Goal: Task Accomplishment & Management: Use online tool/utility

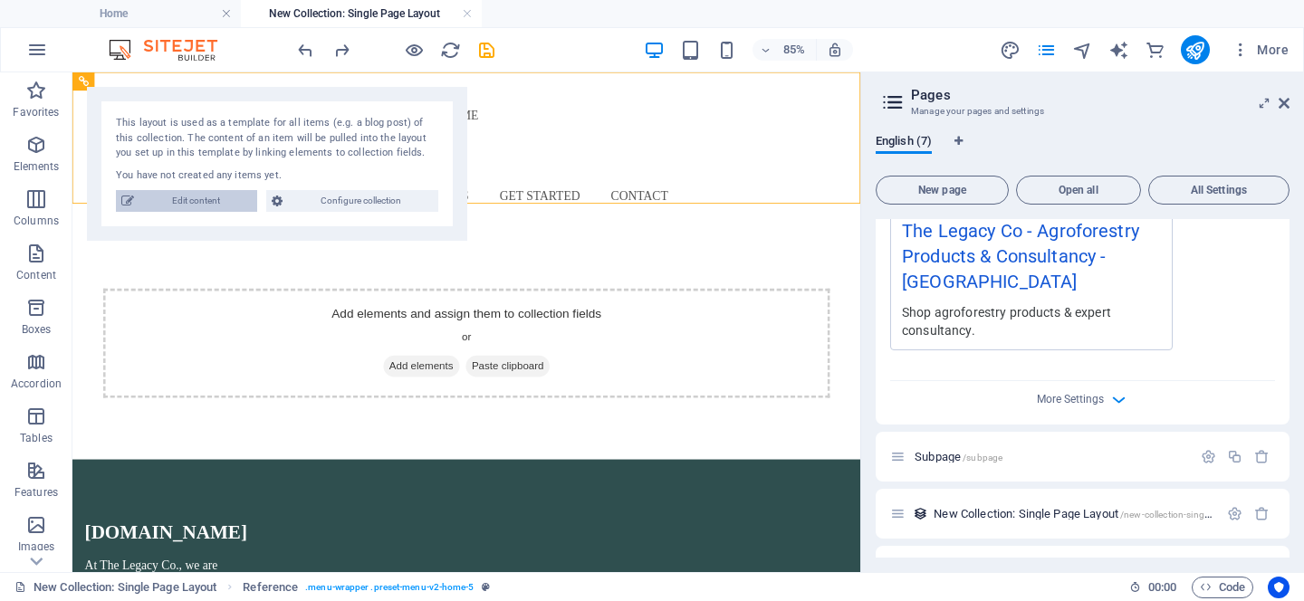
click at [230, 204] on span "Edit content" at bounding box center [195, 201] width 112 height 22
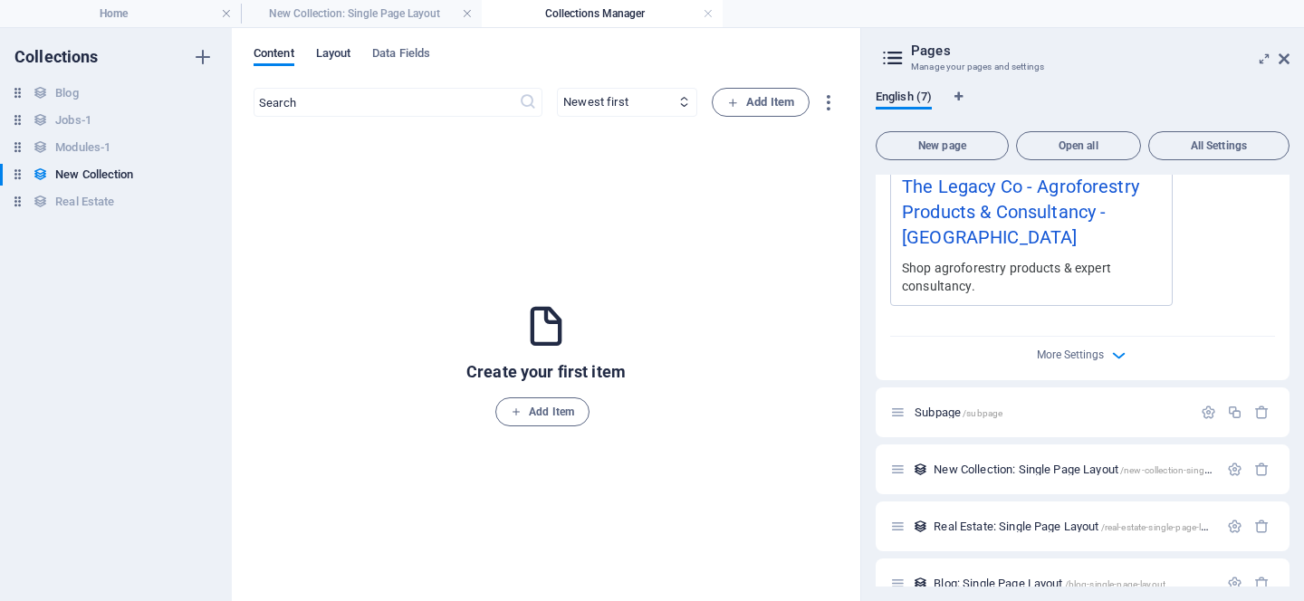
click at [328, 57] on span "Layout" at bounding box center [333, 55] width 35 height 25
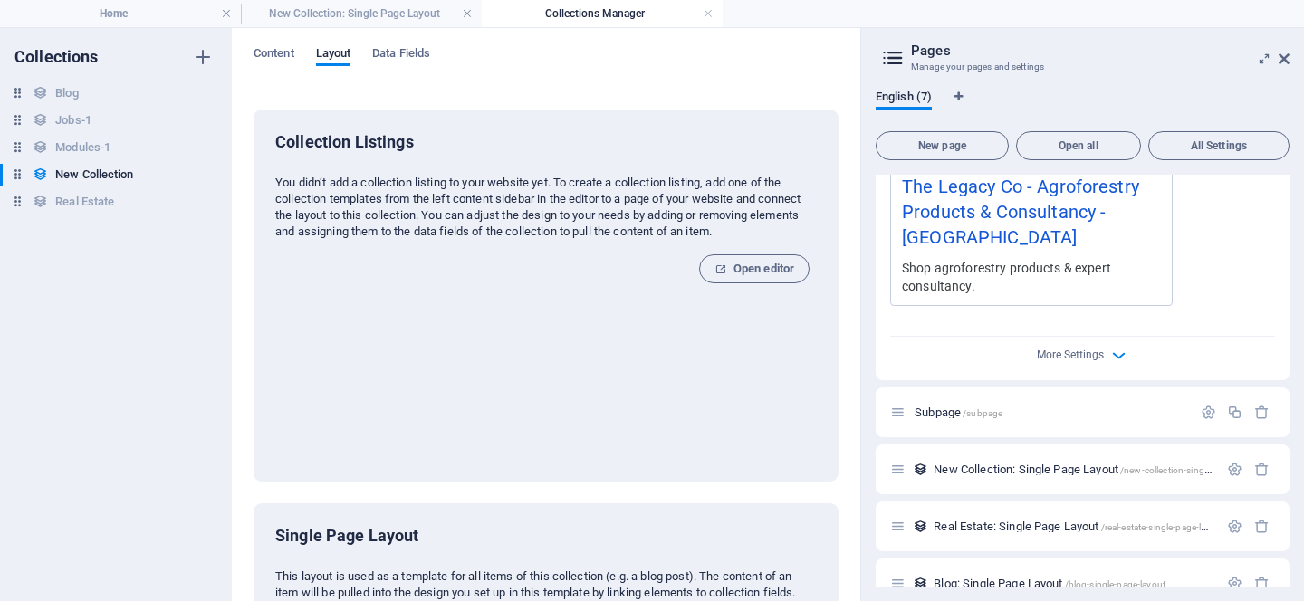
click at [938, 54] on h2 "Pages" at bounding box center [1100, 51] width 379 height 16
click at [391, 54] on span "Data Fields" at bounding box center [401, 55] width 58 height 25
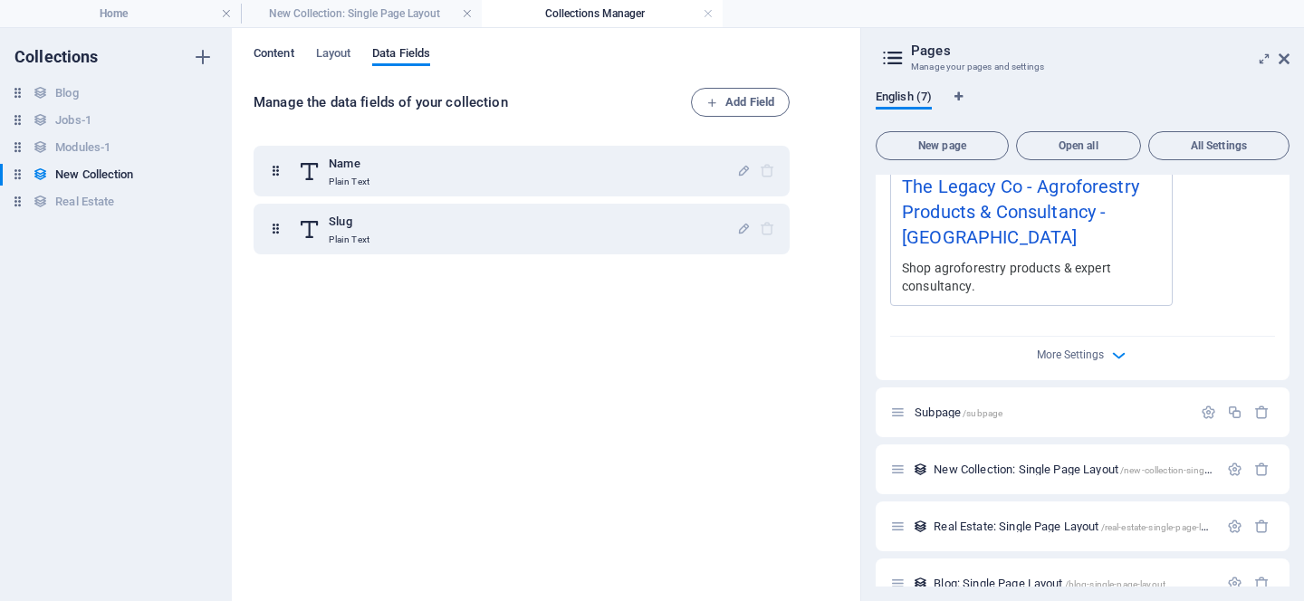
click at [258, 60] on span "Content" at bounding box center [274, 55] width 41 height 25
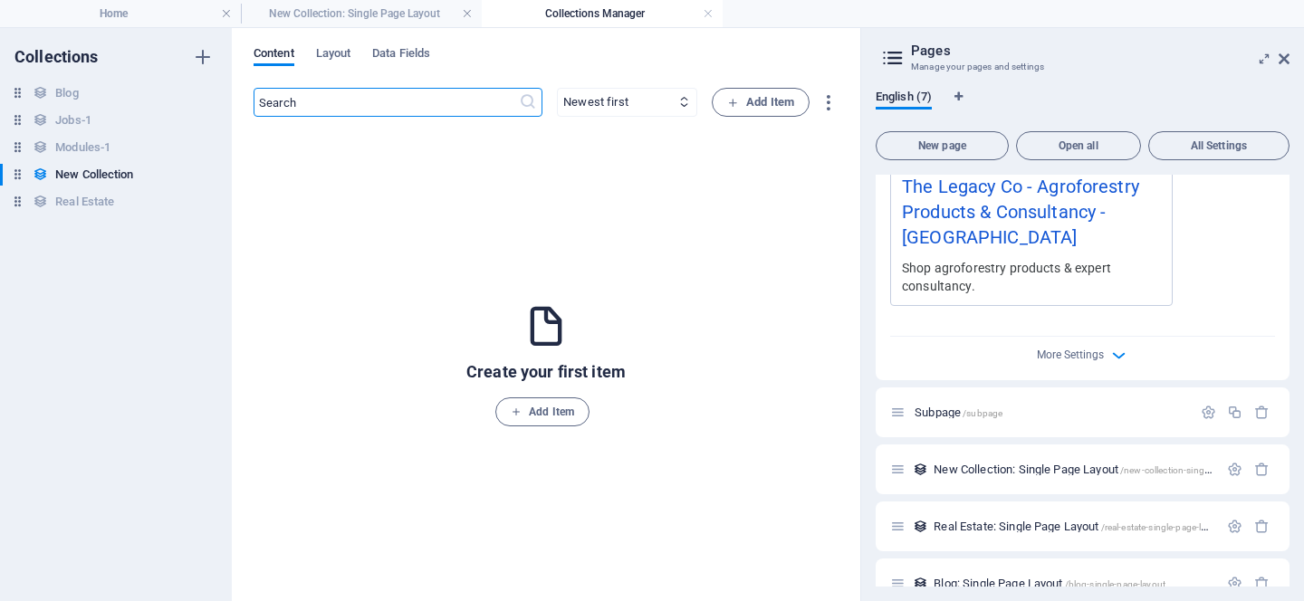
click at [587, 4] on h4 "Collections Manager" at bounding box center [602, 14] width 241 height 20
click at [601, 19] on h4 "Collections Manager" at bounding box center [602, 14] width 241 height 20
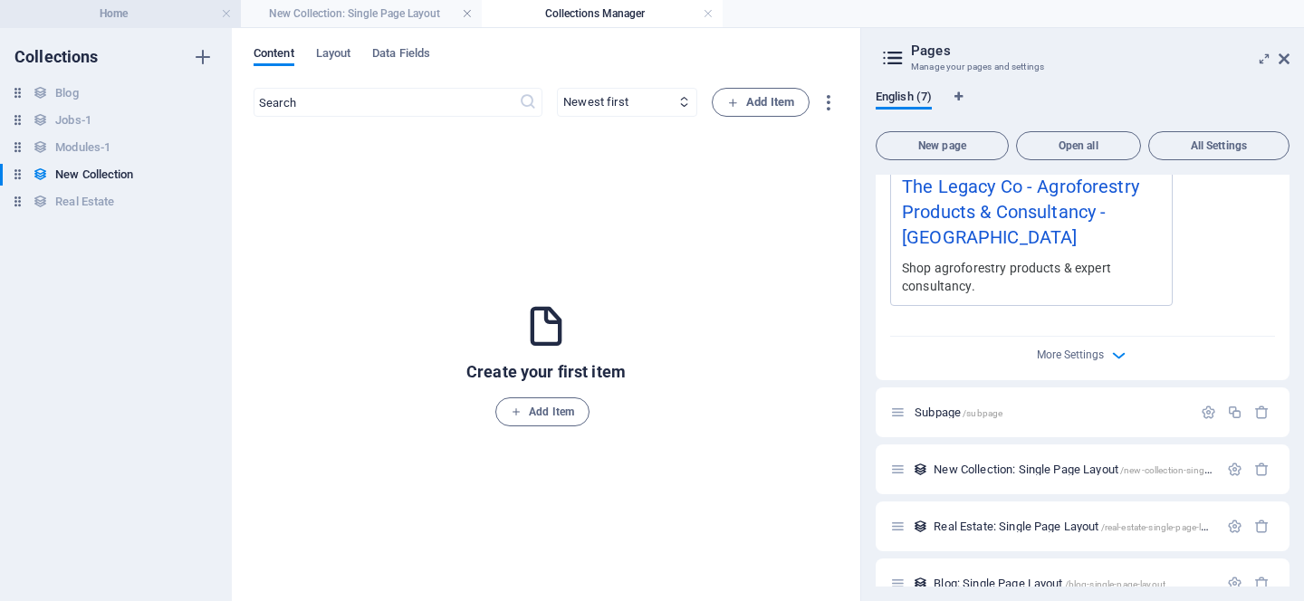
click at [115, 12] on h4 "Home" at bounding box center [120, 14] width 241 height 20
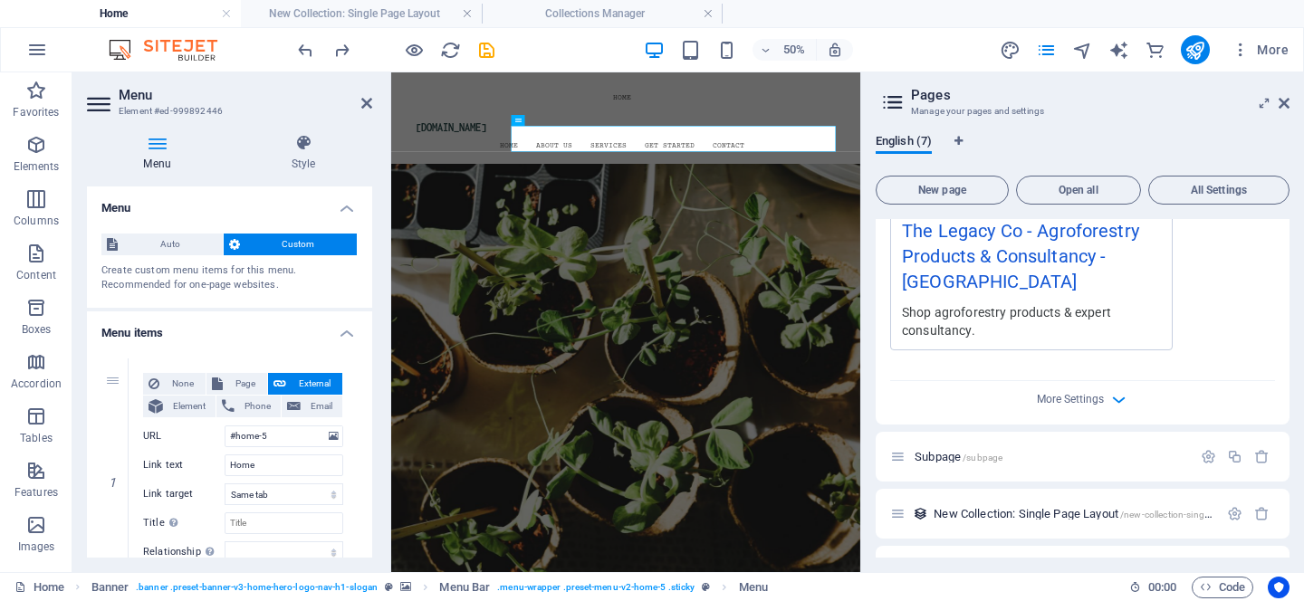
scroll to position [1928, 0]
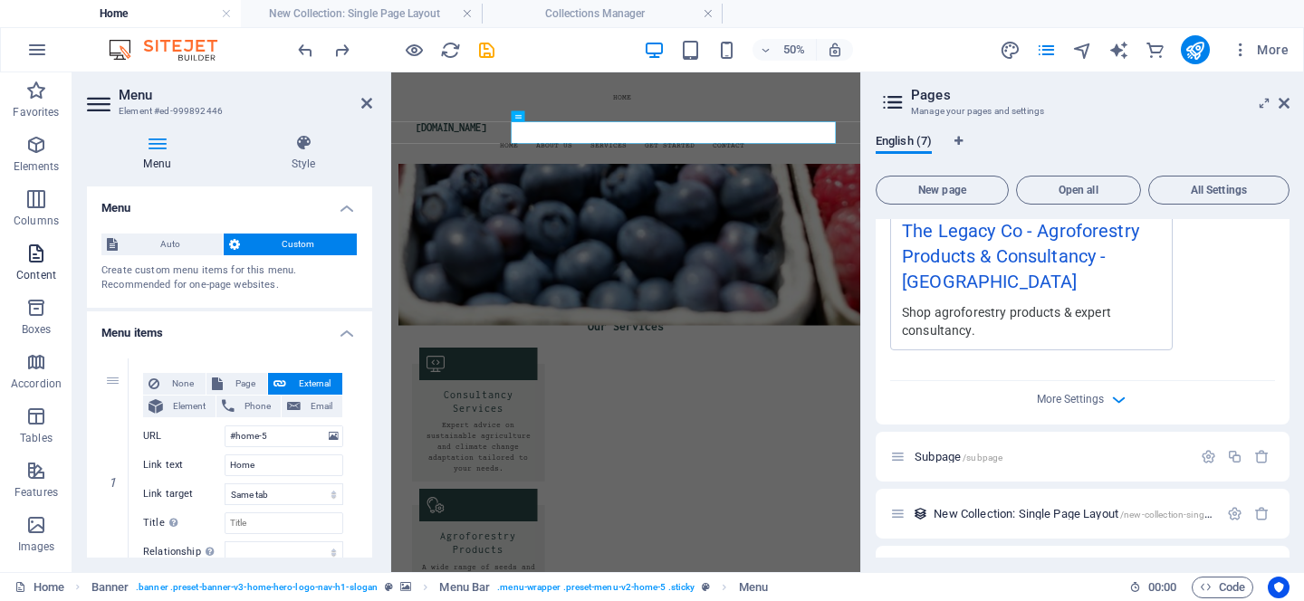
click at [24, 259] on span "Content" at bounding box center [36, 264] width 72 height 43
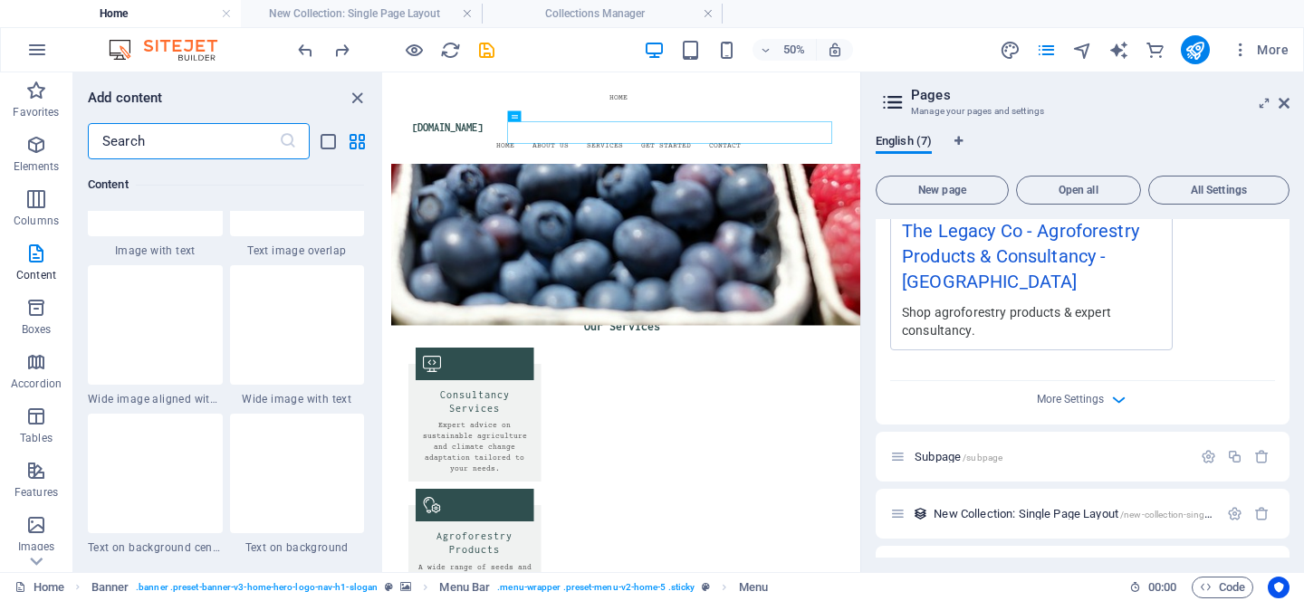
scroll to position [3561, 0]
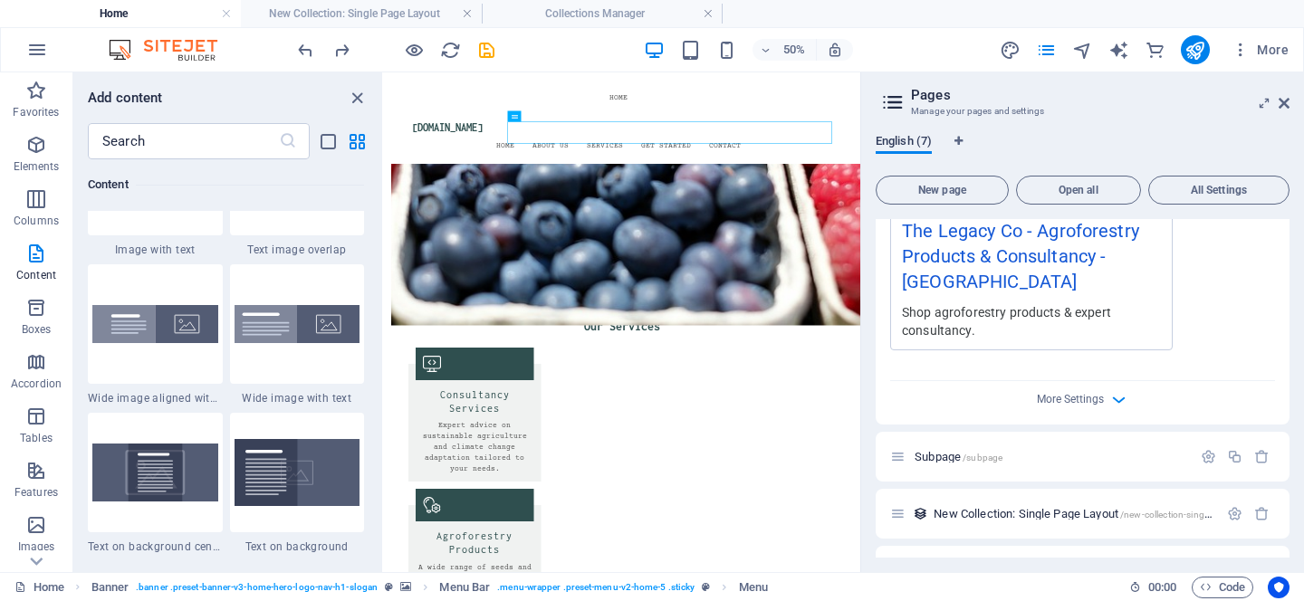
click at [918, 140] on span "English (7)" at bounding box center [904, 142] width 56 height 25
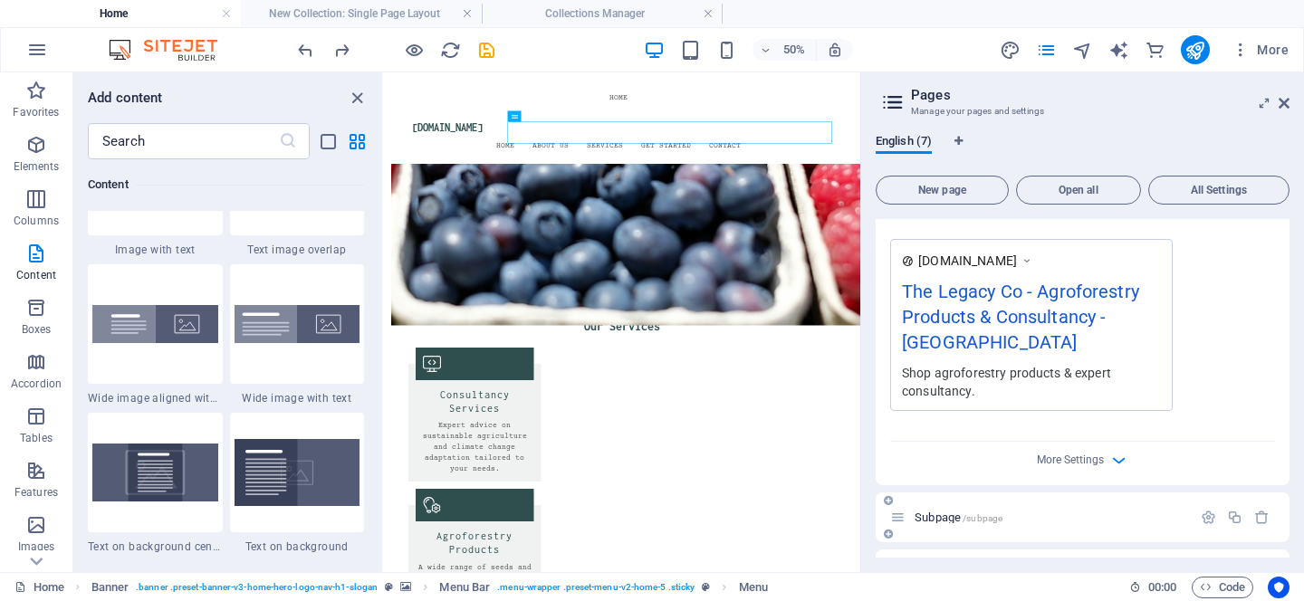
scroll to position [525, 0]
click at [1070, 299] on div "The Legacy Co - Agroforestry Products & Consultancy - [GEOGRAPHIC_DATA]" at bounding box center [1031, 323] width 259 height 86
click at [1120, 332] on div "The Legacy Co - Agroforestry Products & Consultancy - [GEOGRAPHIC_DATA]" at bounding box center [1031, 323] width 259 height 86
click at [1107, 307] on div "The Legacy Co - Agroforestry Products & Consultancy - [GEOGRAPHIC_DATA]" at bounding box center [1031, 323] width 259 height 86
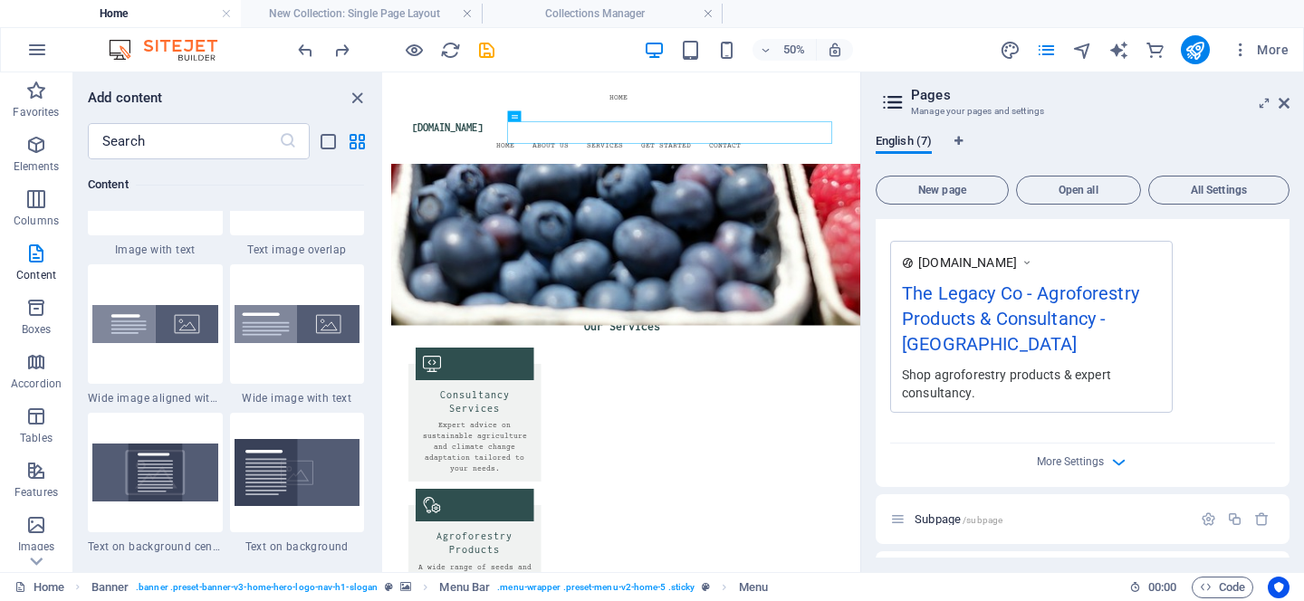
click at [1032, 261] on icon at bounding box center [1027, 263] width 13 height 18
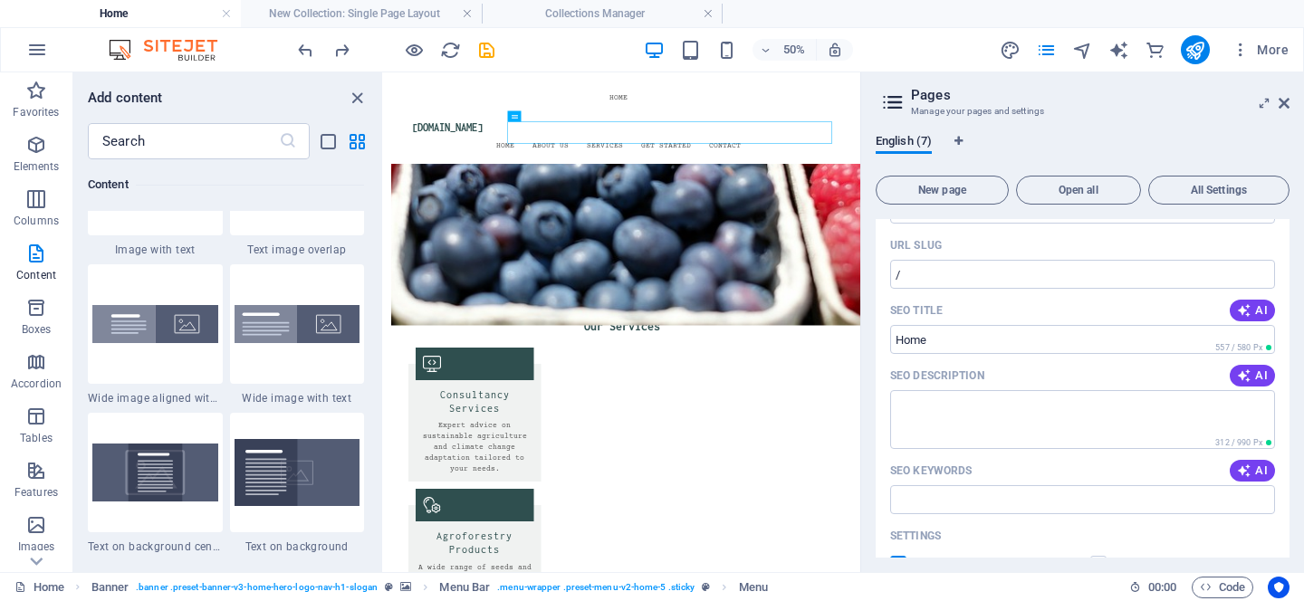
scroll to position [107, 0]
click at [1244, 467] on icon "button" at bounding box center [1244, 467] width 14 height 14
click at [1251, 370] on span "AI" at bounding box center [1252, 372] width 31 height 14
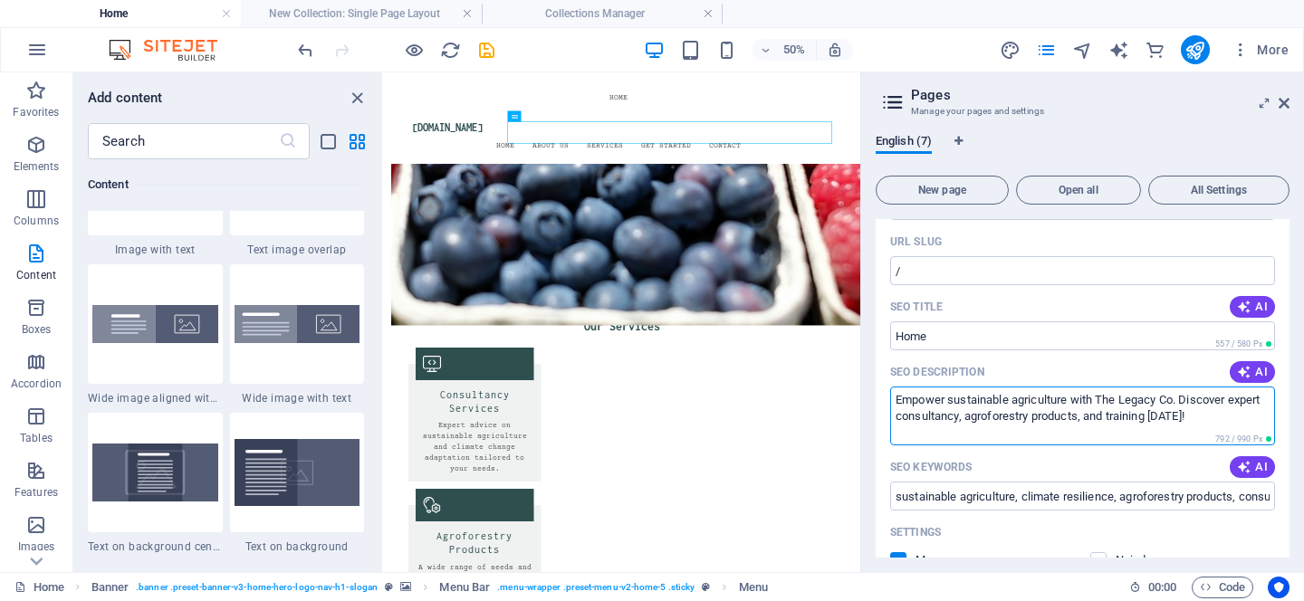
click at [1122, 418] on textarea "Empower sustainable agriculture with The Legacy Co. Discover expert consultancy…" at bounding box center [1082, 416] width 385 height 59
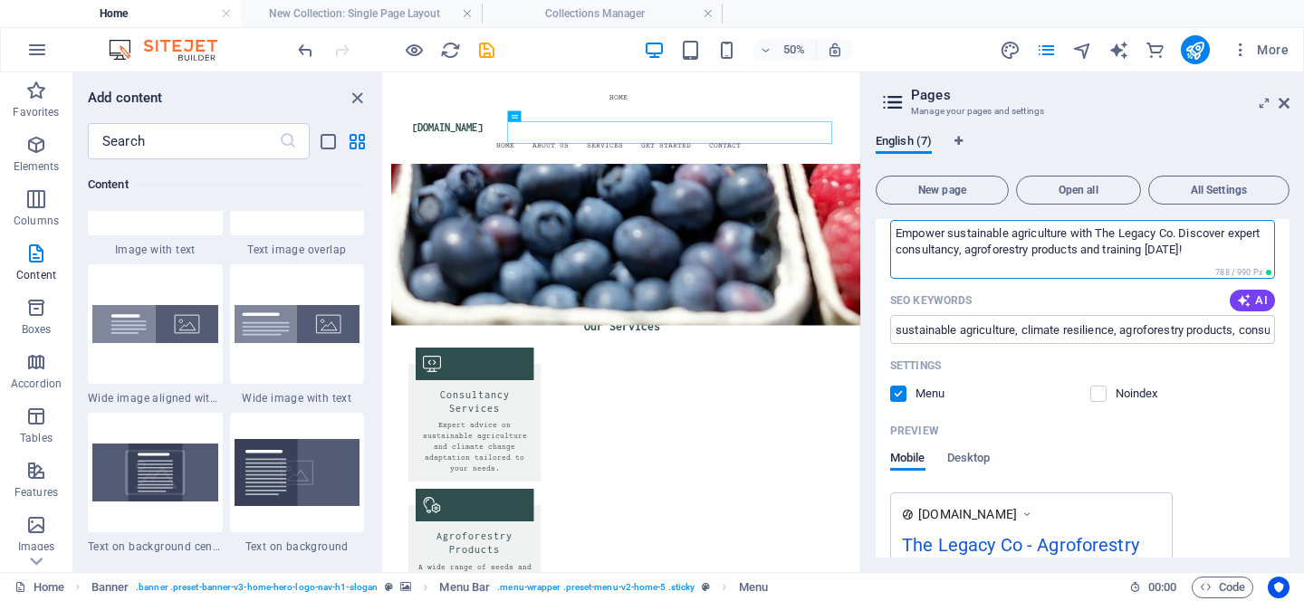
scroll to position [272, 0]
type textarea "Empower sustainable agriculture with The Legacy Co. Discover expert consultancy…"
click at [975, 461] on span "Desktop" at bounding box center [968, 461] width 43 height 25
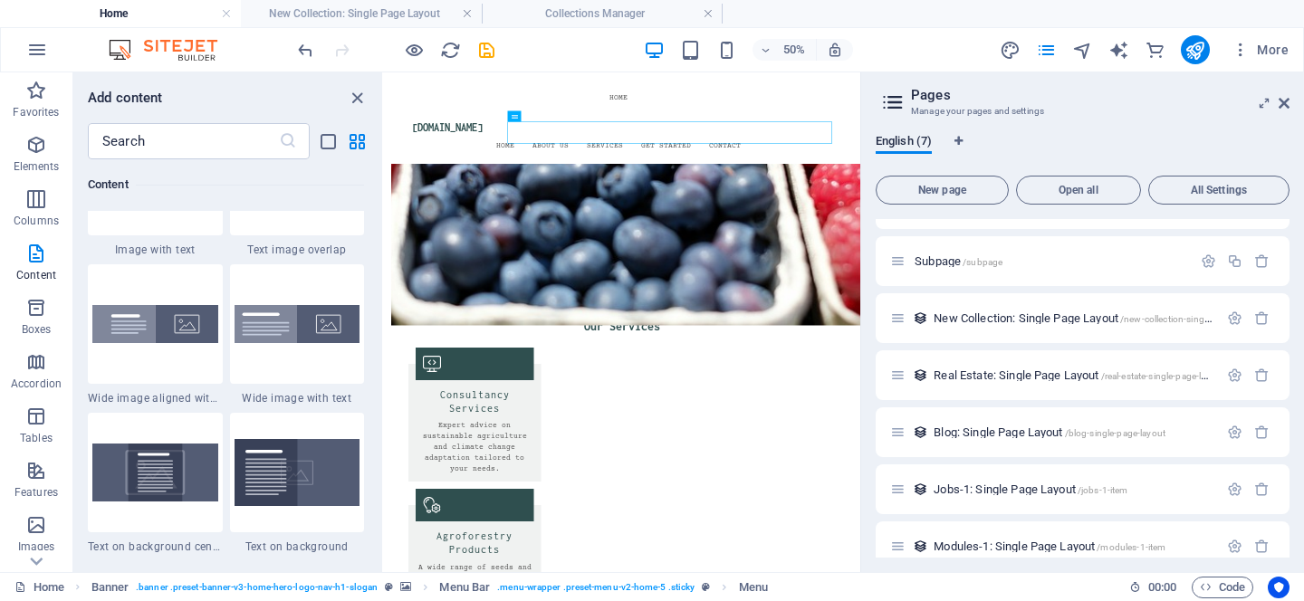
scroll to position [716, 0]
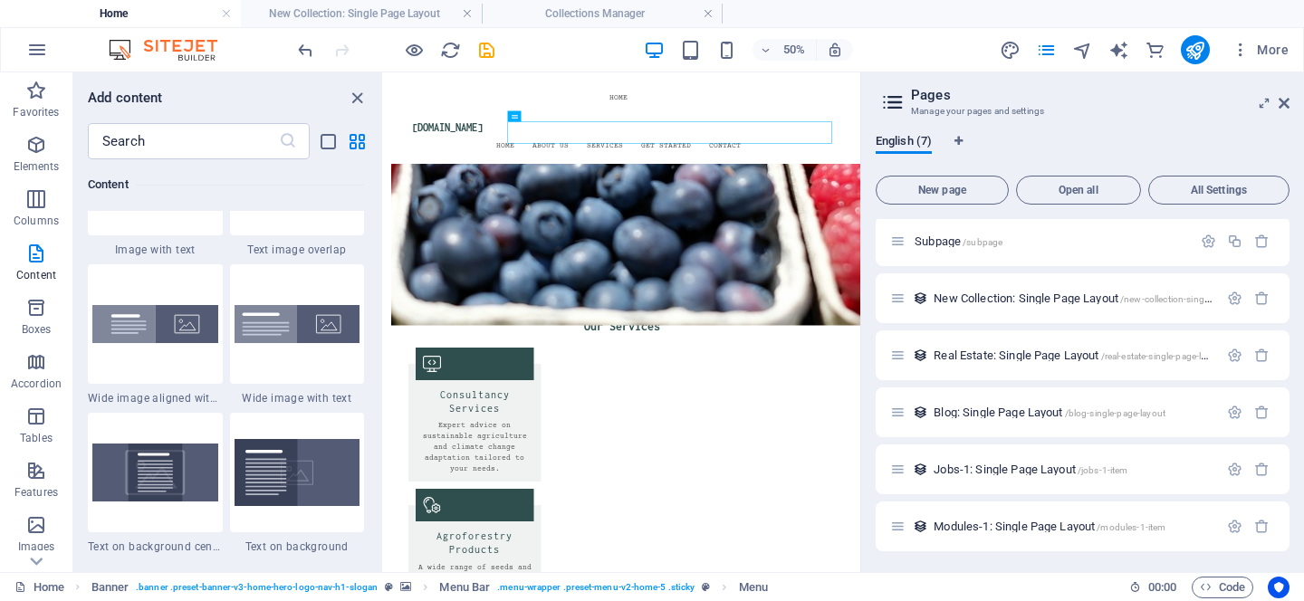
click at [893, 105] on icon at bounding box center [892, 102] width 27 height 25
click at [30, 49] on icon "button" at bounding box center [37, 50] width 22 height 22
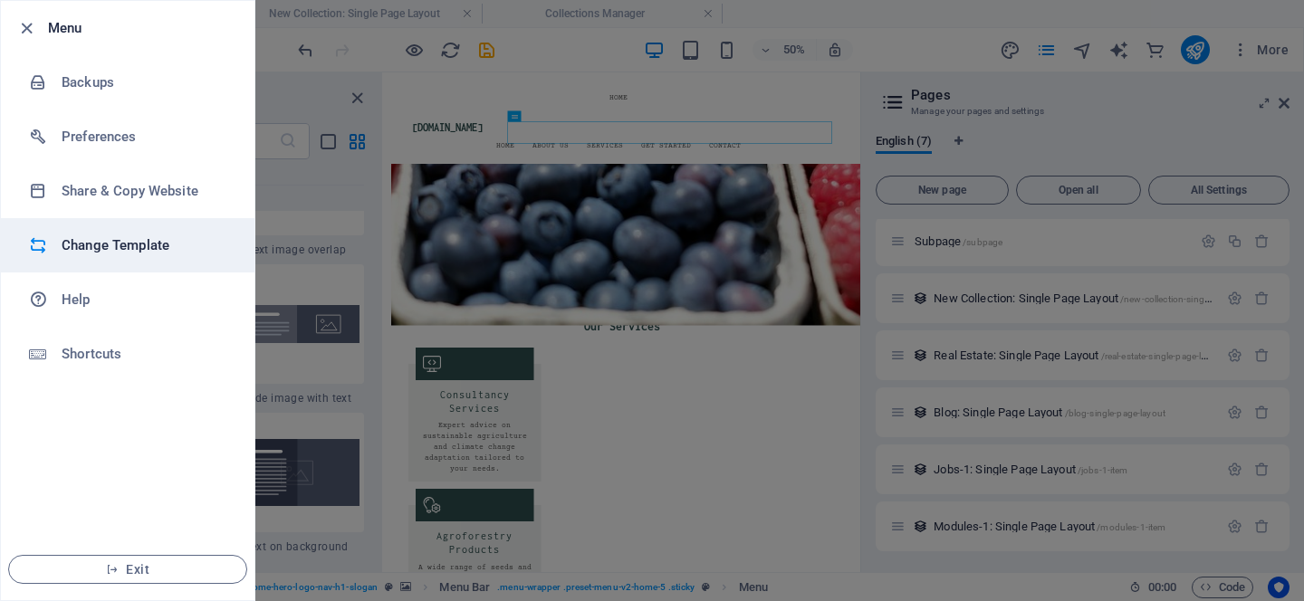
click at [114, 236] on h6 "Change Template" at bounding box center [146, 246] width 168 height 22
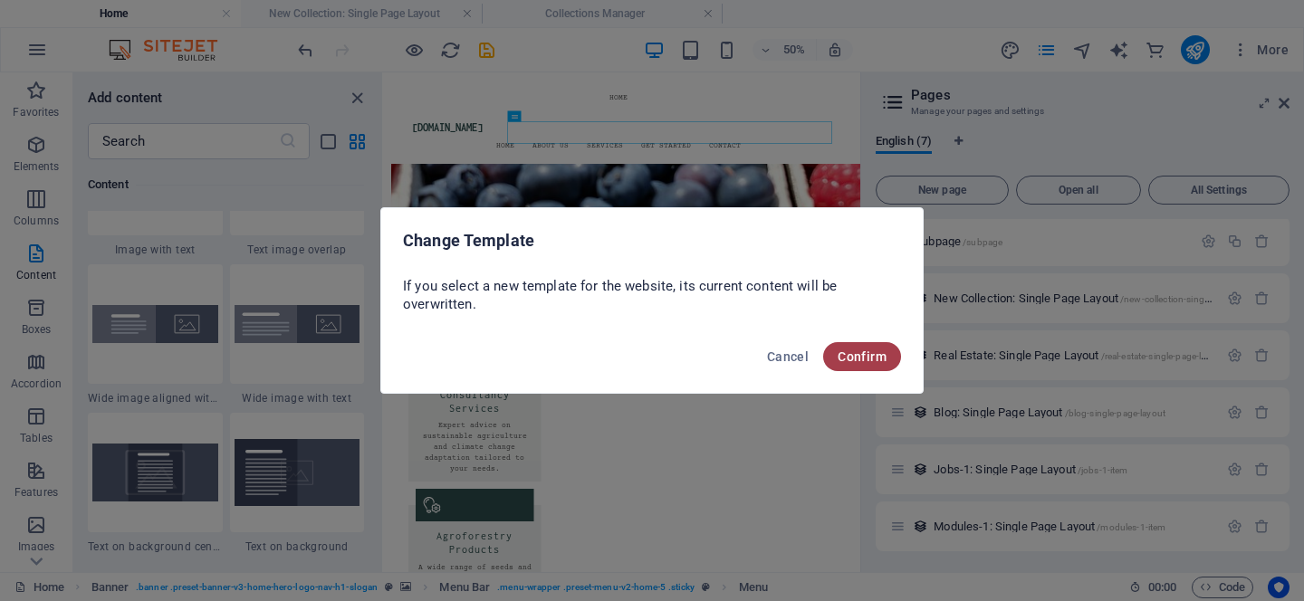
click at [846, 350] on span "Confirm" at bounding box center [862, 357] width 49 height 14
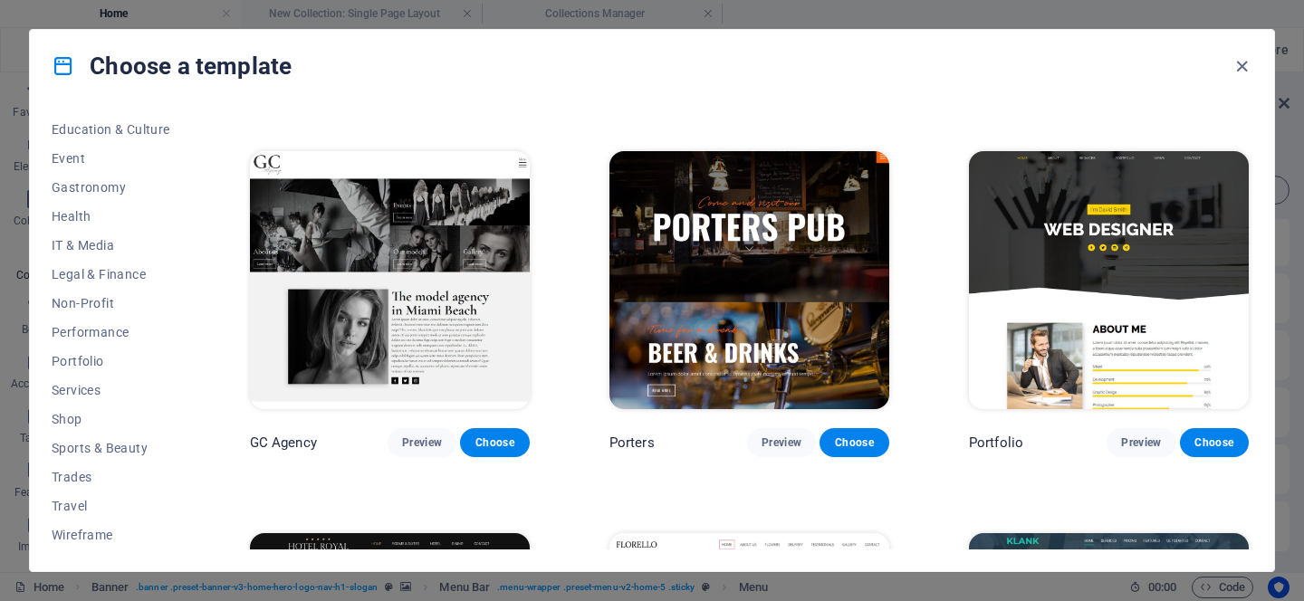
scroll to position [15261, 0]
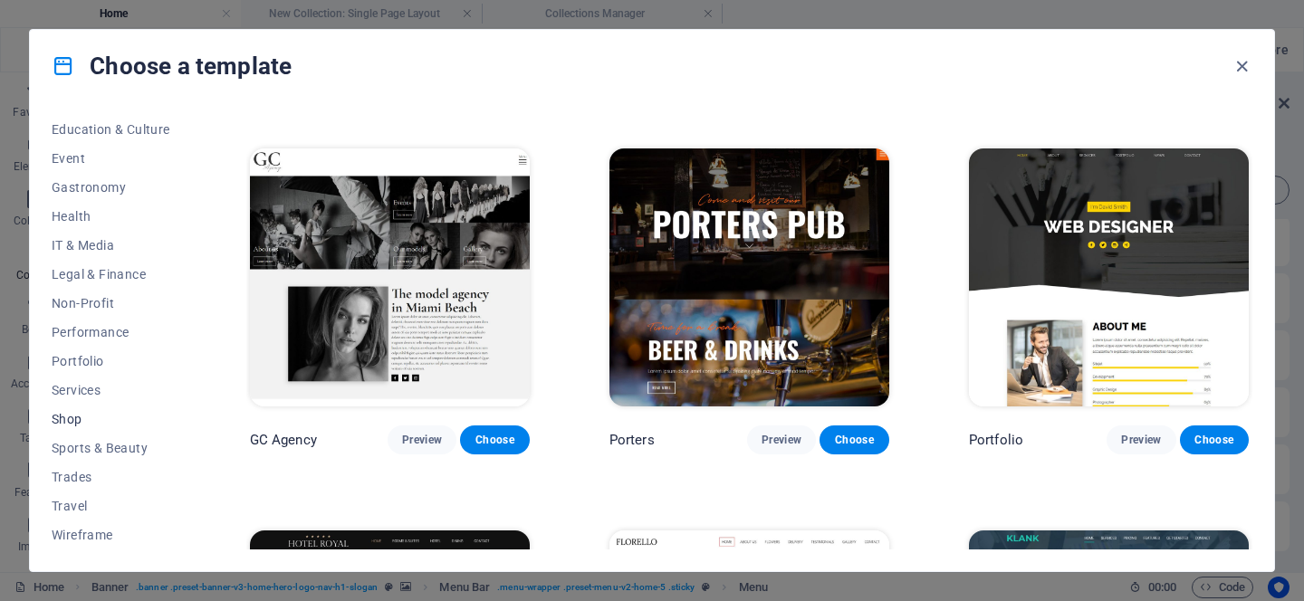
click at [72, 430] on button "Shop" at bounding box center [111, 419] width 119 height 29
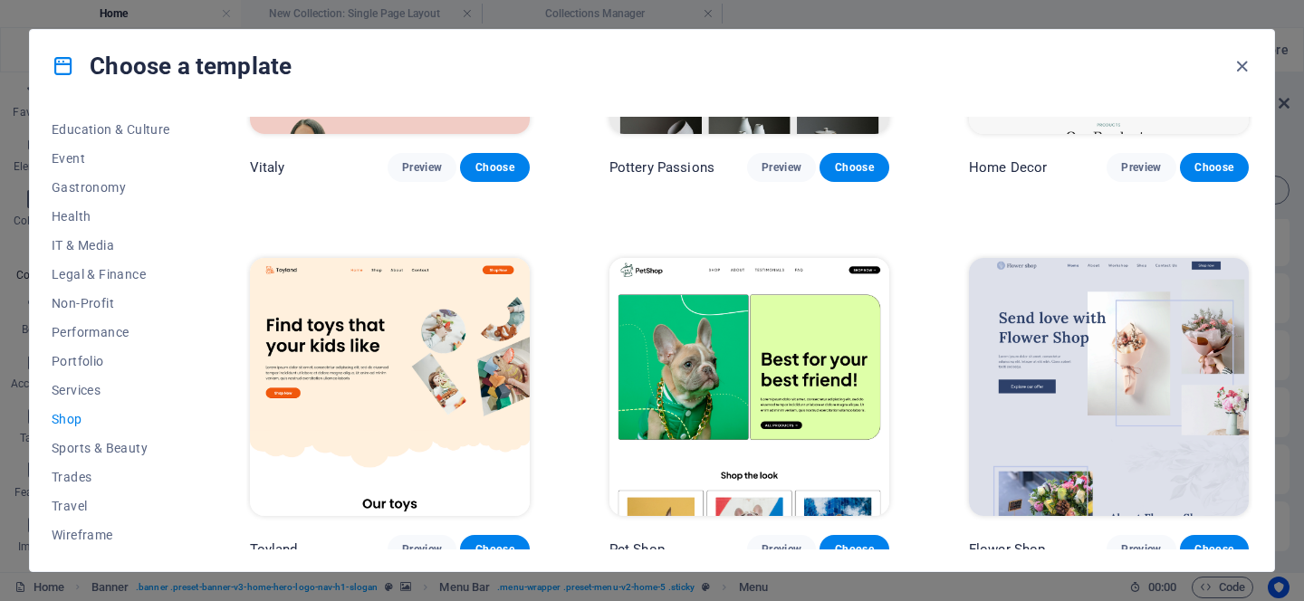
scroll to position [0, 0]
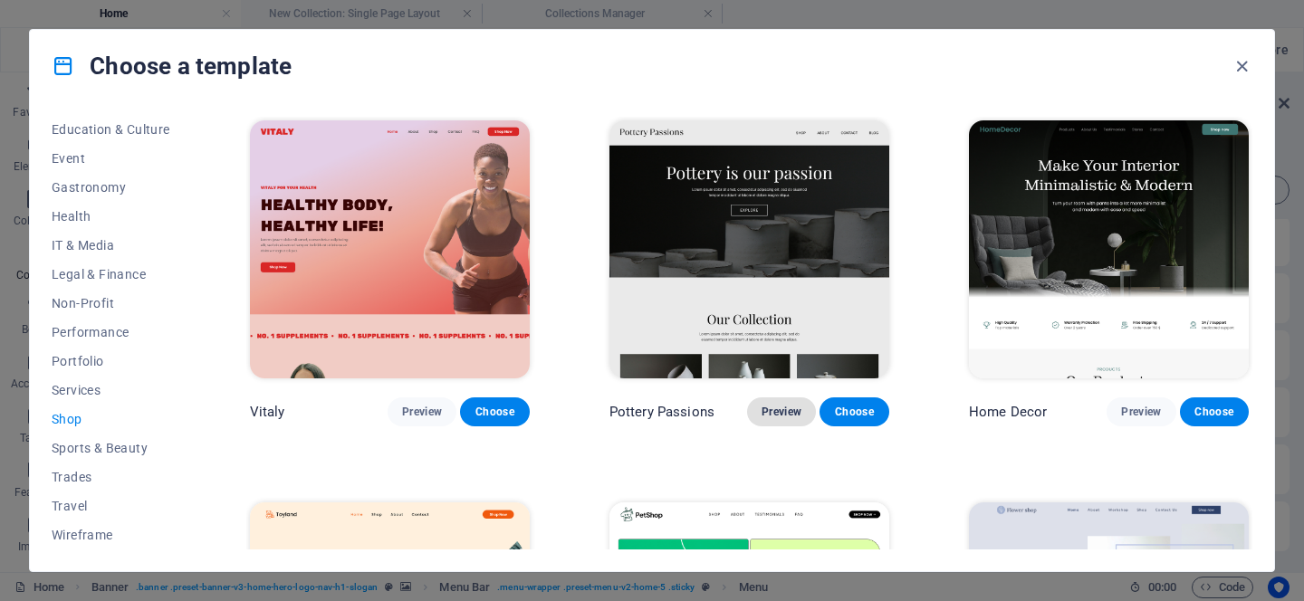
click at [796, 415] on span "Preview" at bounding box center [782, 412] width 40 height 14
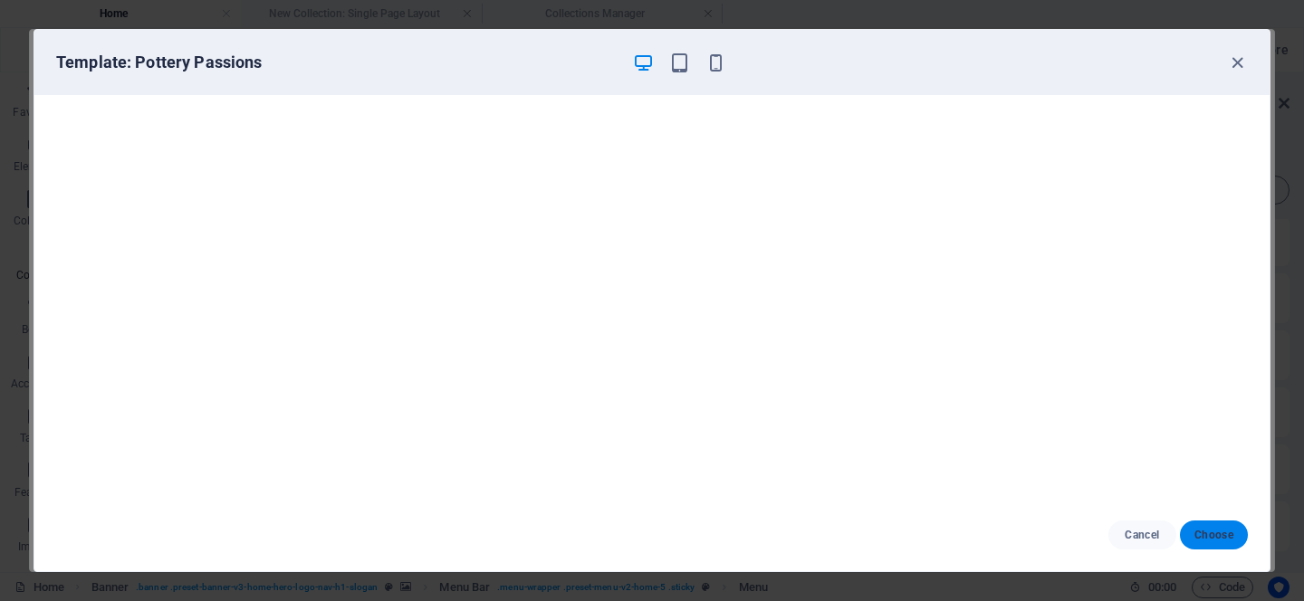
click at [1210, 536] on span "Choose" at bounding box center [1214, 535] width 39 height 14
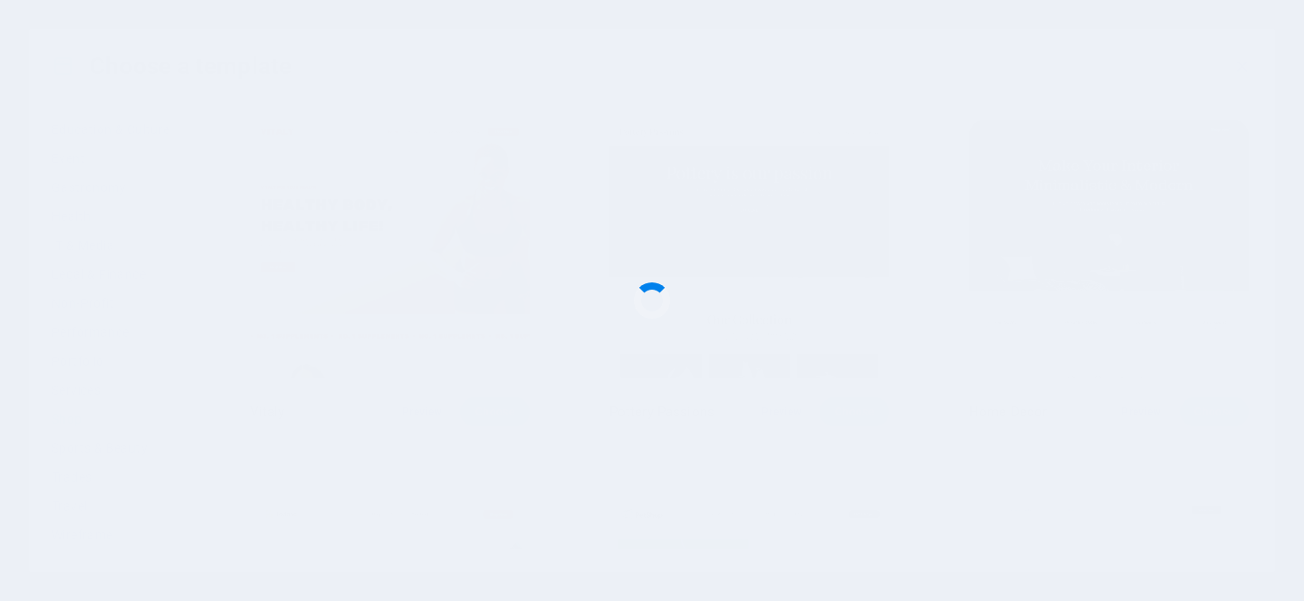
checkbox input "false"
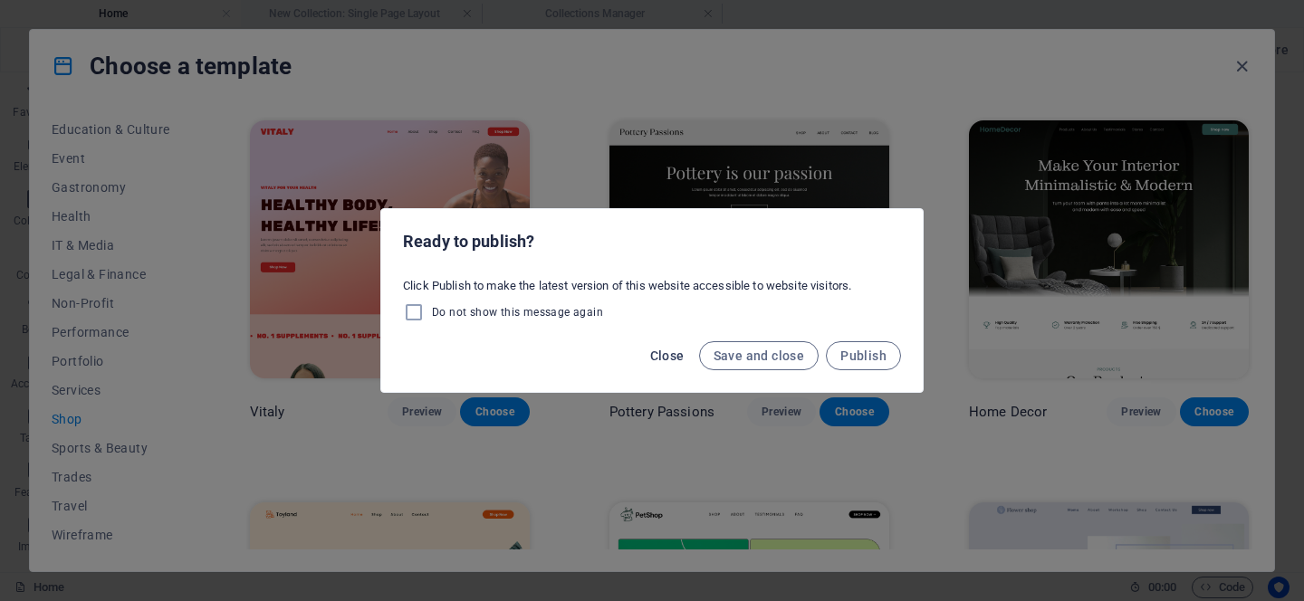
click at [654, 358] on span "Close" at bounding box center [667, 356] width 34 height 14
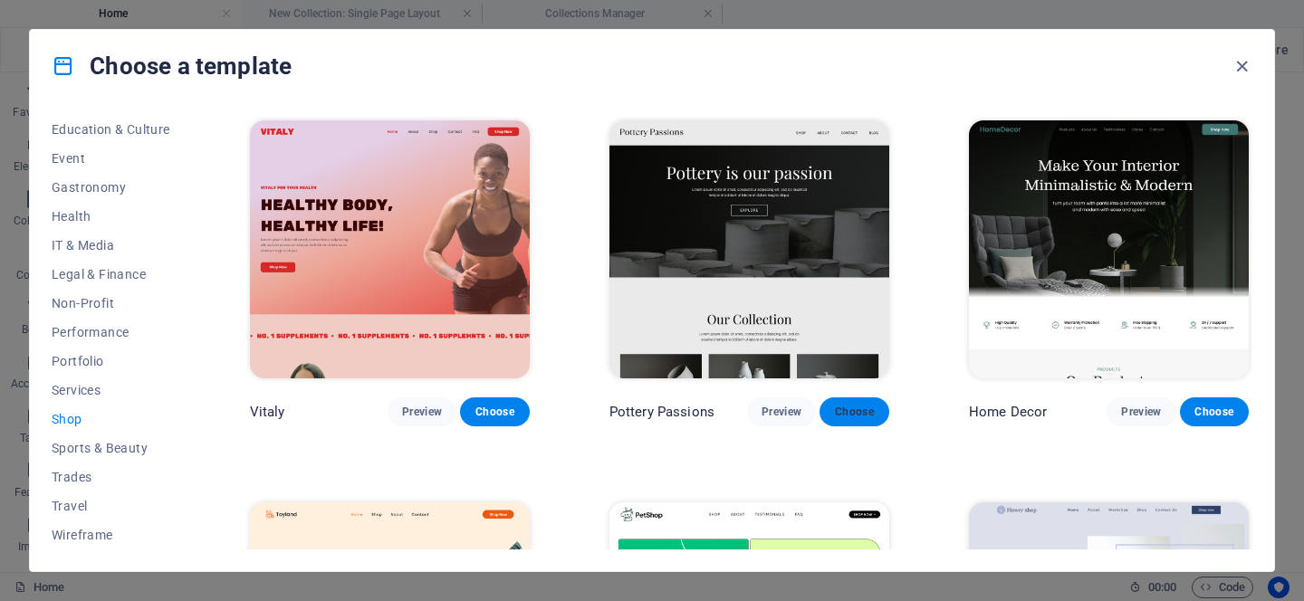
click at [868, 411] on span "Choose" at bounding box center [854, 412] width 40 height 14
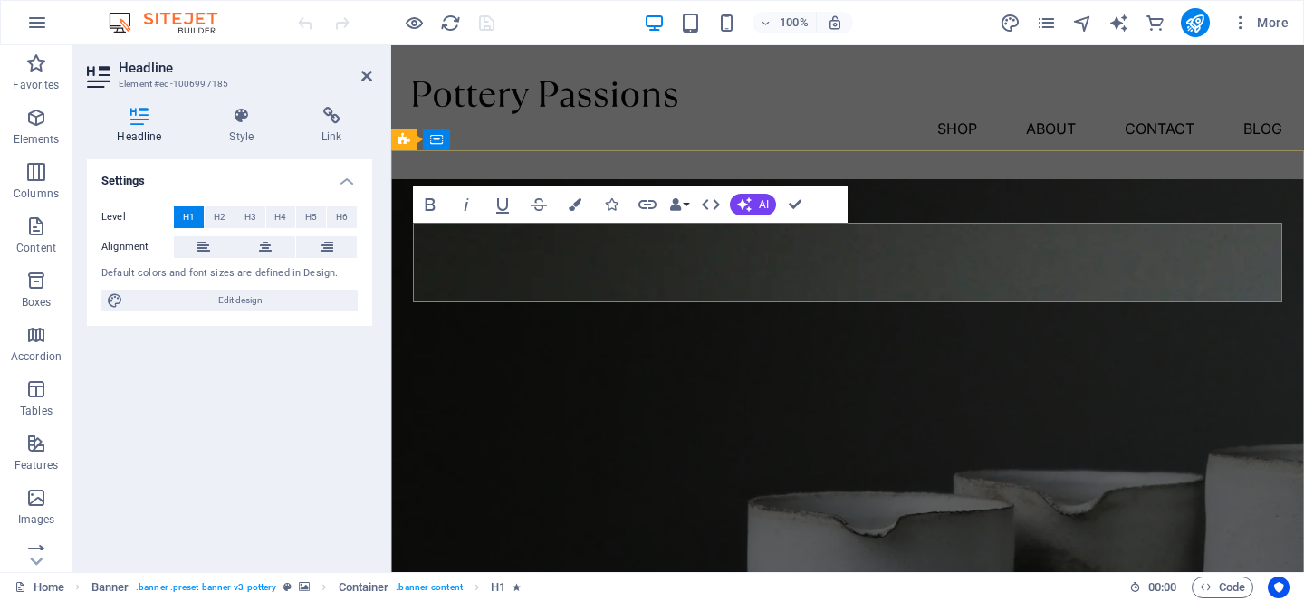
click at [518, 98] on div at bounding box center [848, 98] width 870 height 33
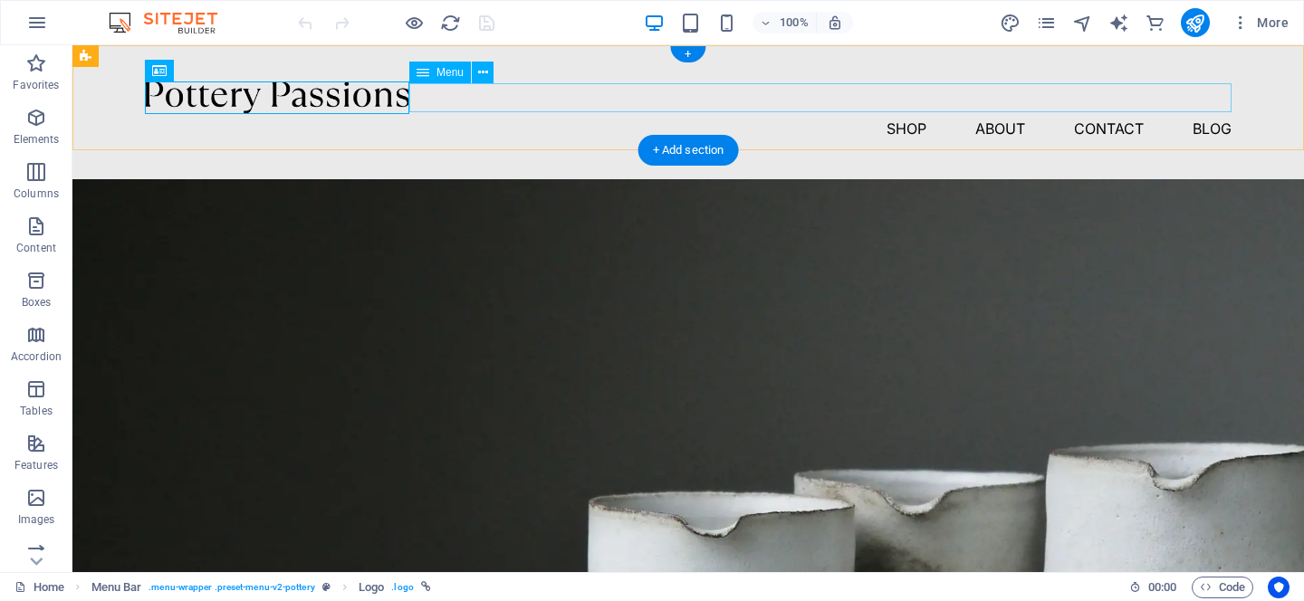
click at [518, 114] on nav "Shop About Contact Blog" at bounding box center [688, 128] width 1087 height 29
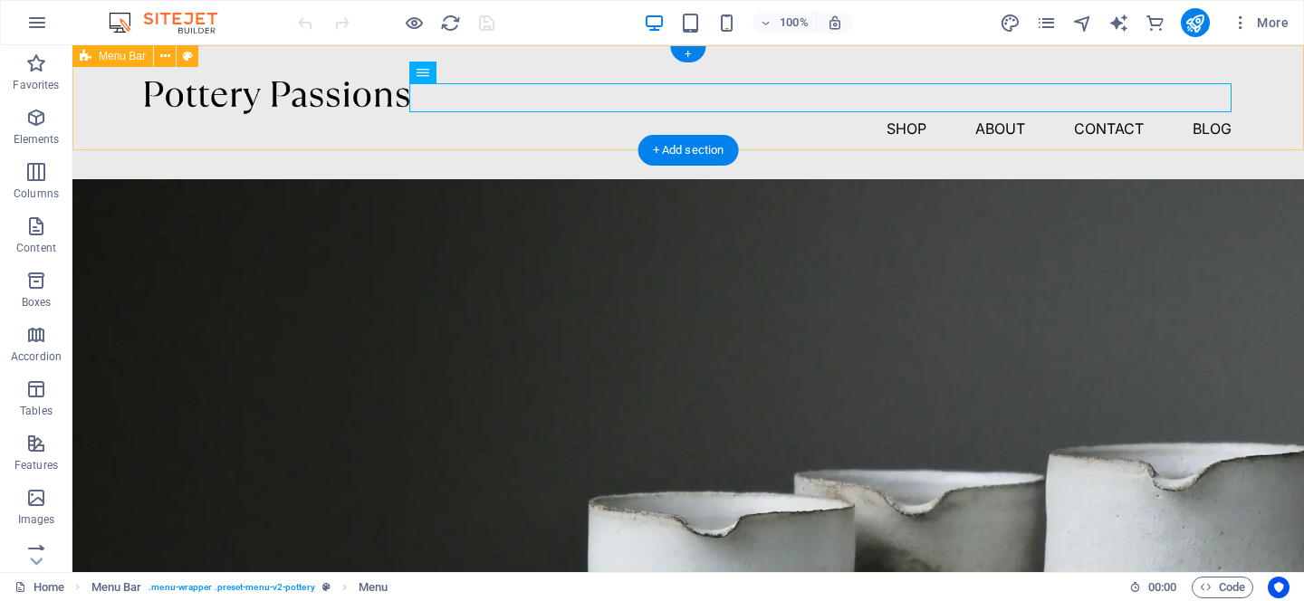
click at [300, 128] on div "Menu Shop About Contact Blog" at bounding box center [688, 112] width 1232 height 134
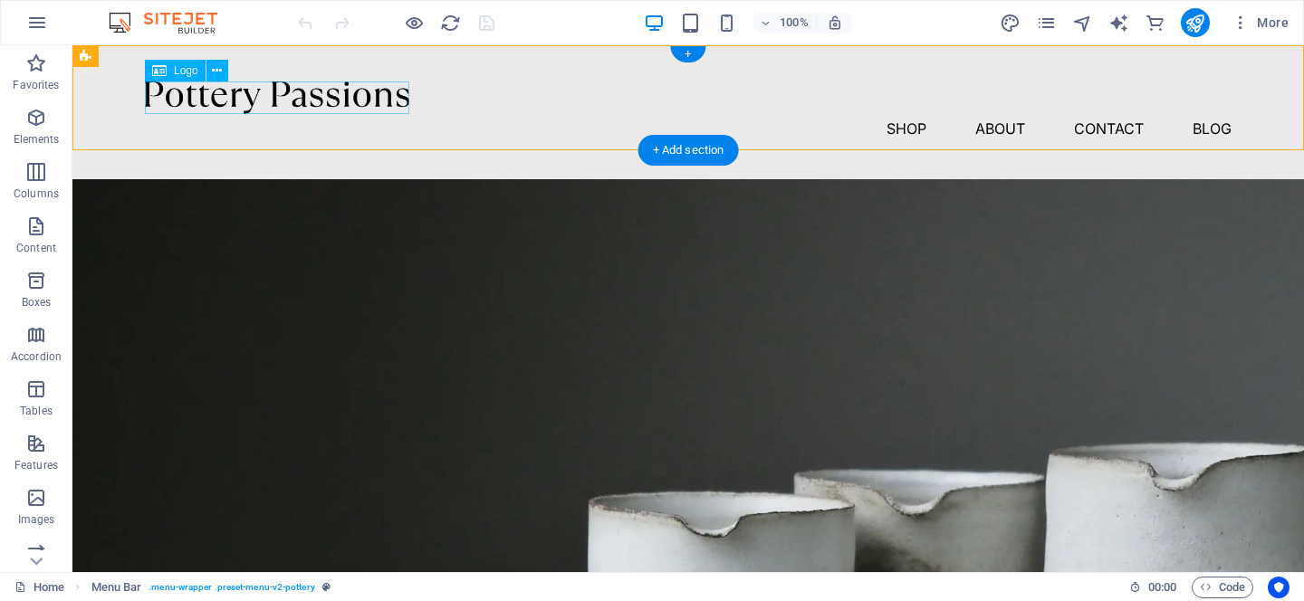
click at [291, 99] on div at bounding box center [688, 98] width 1087 height 33
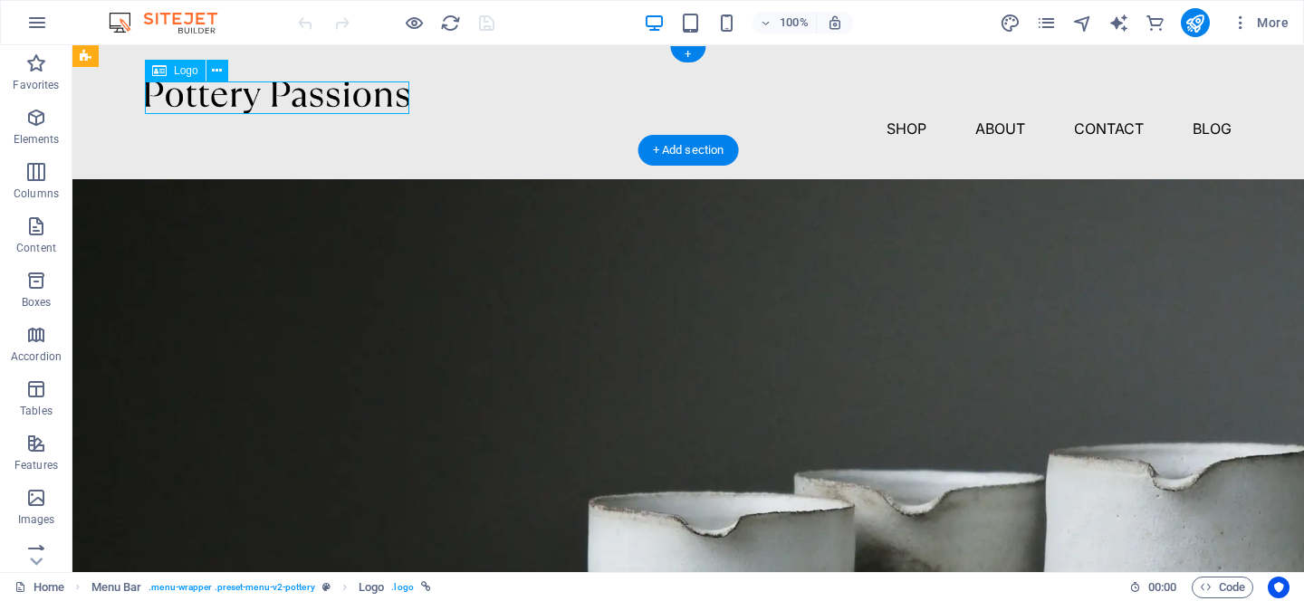
click at [291, 99] on div at bounding box center [688, 98] width 1087 height 33
select select "px"
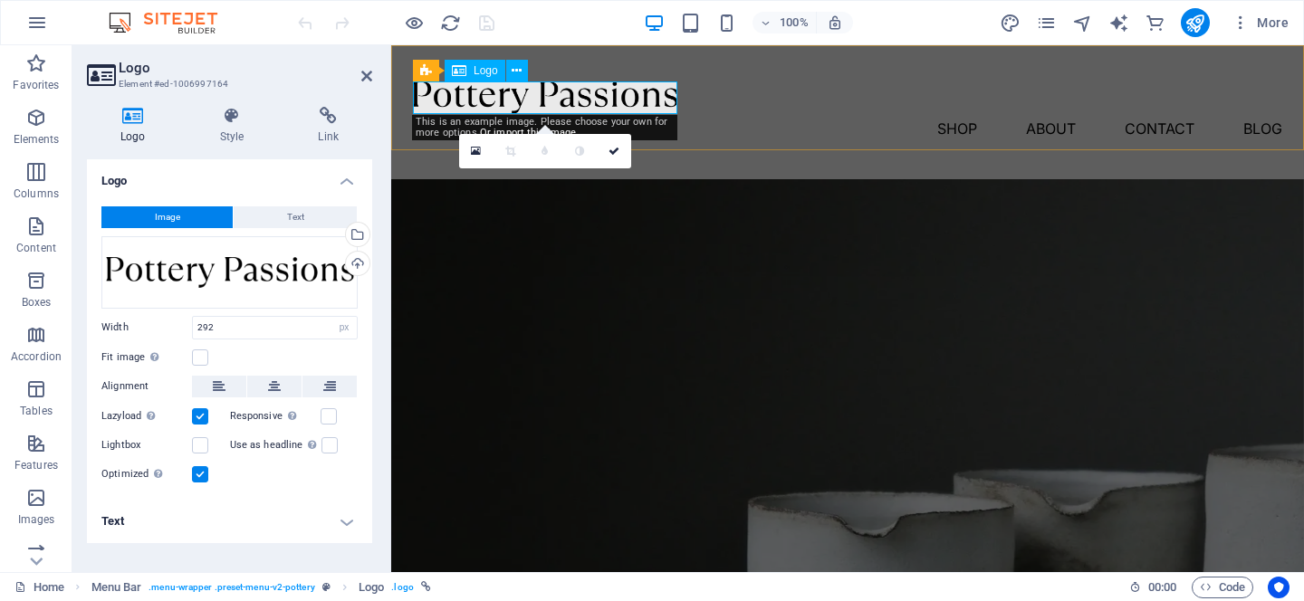
click at [466, 101] on div at bounding box center [848, 98] width 870 height 33
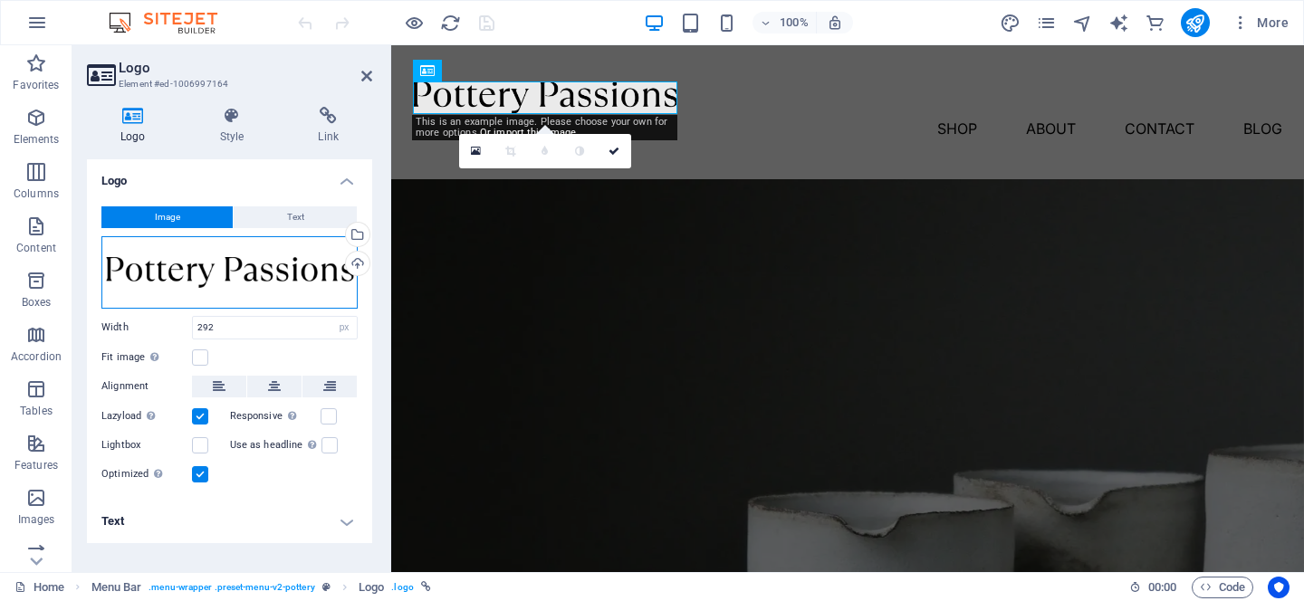
click at [223, 256] on div "Drag files here, click to choose files or select files from Files or our free s…" at bounding box center [229, 272] width 256 height 72
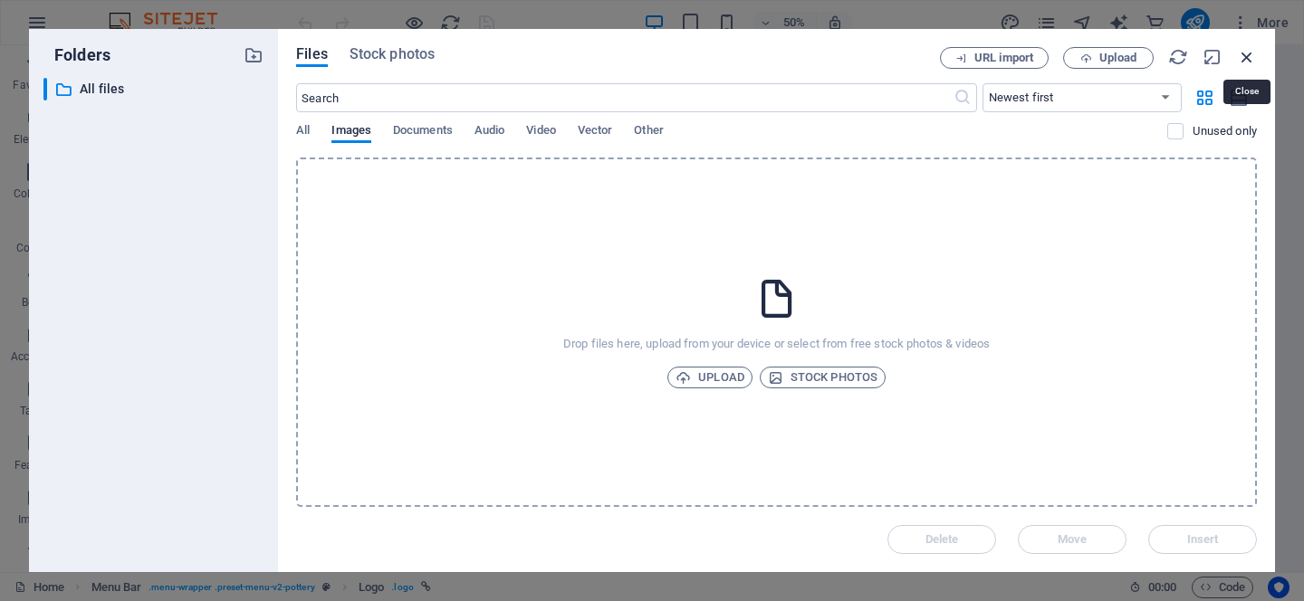
drag, startPoint x: 1245, startPoint y: 60, endPoint x: 851, endPoint y: 14, distance: 396.7
click at [1245, 60] on icon "button" at bounding box center [1247, 57] width 20 height 20
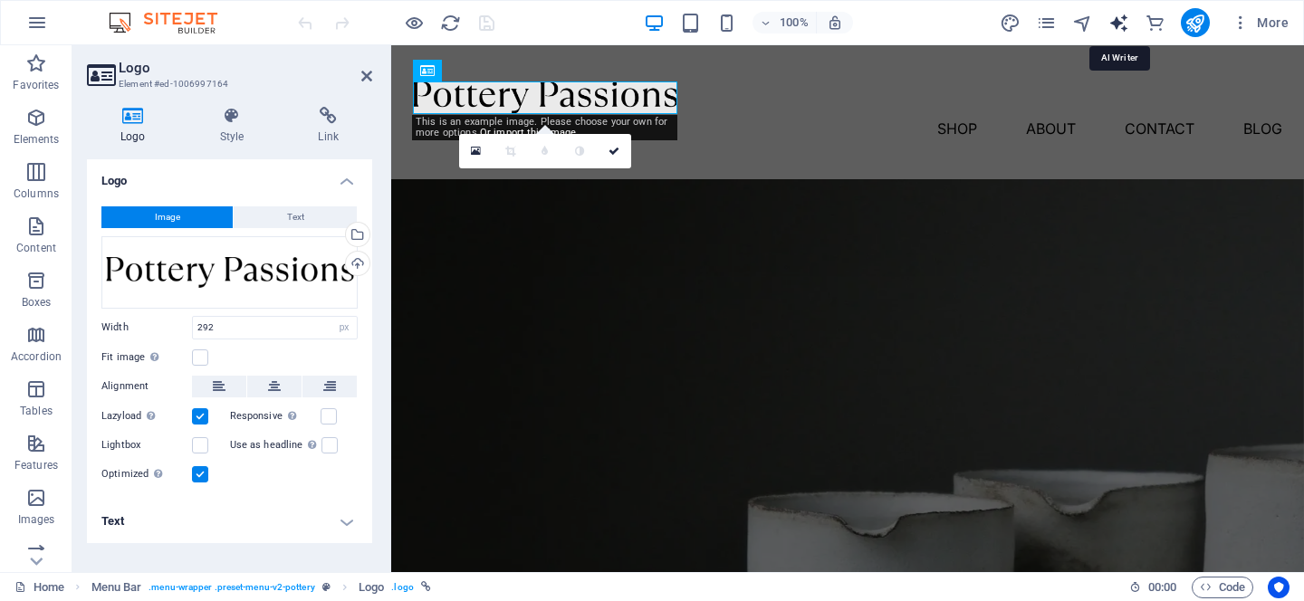
click at [1115, 18] on icon "text_generator" at bounding box center [1119, 23] width 21 height 21
select select "English"
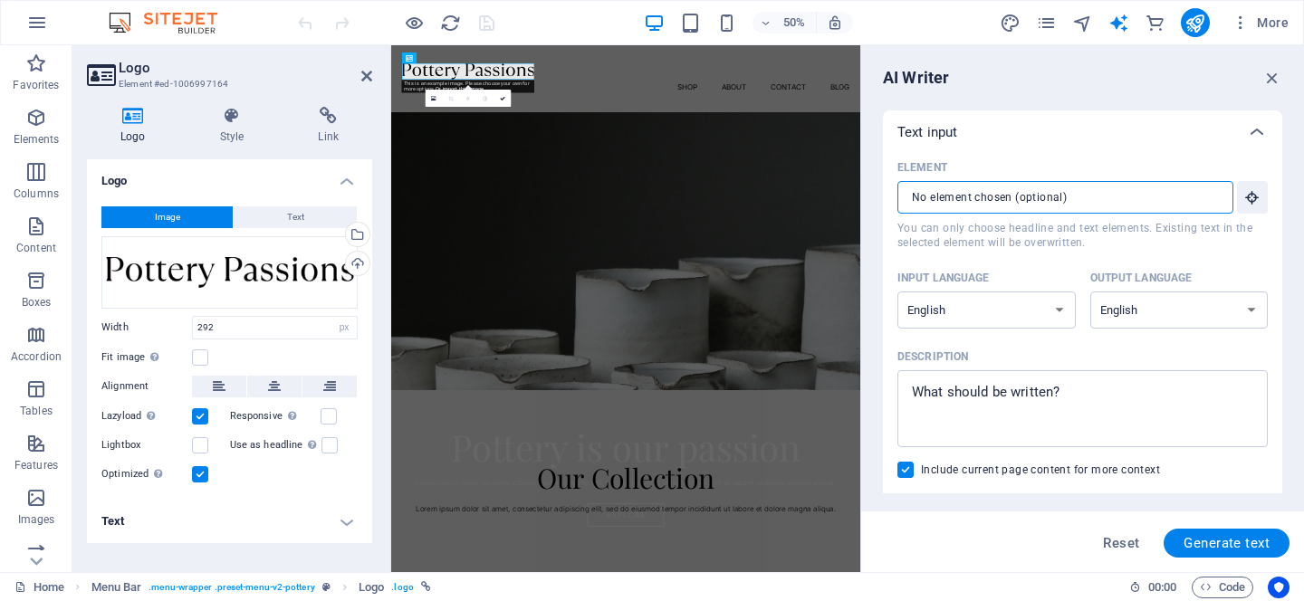
click at [1131, 203] on input "Element ​ You can only choose headline and text elements. Existing text in the …" at bounding box center [1059, 197] width 323 height 33
click at [1266, 76] on icon "button" at bounding box center [1273, 78] width 20 height 20
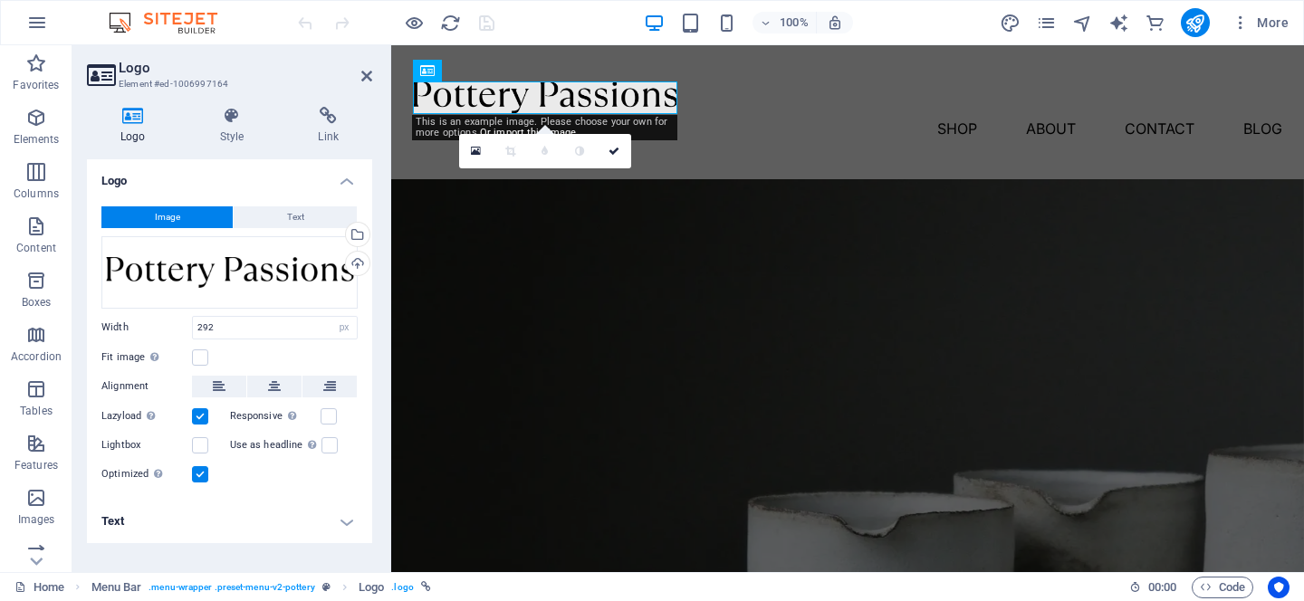
click at [184, 222] on button "Image" at bounding box center [166, 218] width 131 height 22
click at [474, 149] on icon at bounding box center [476, 151] width 10 height 13
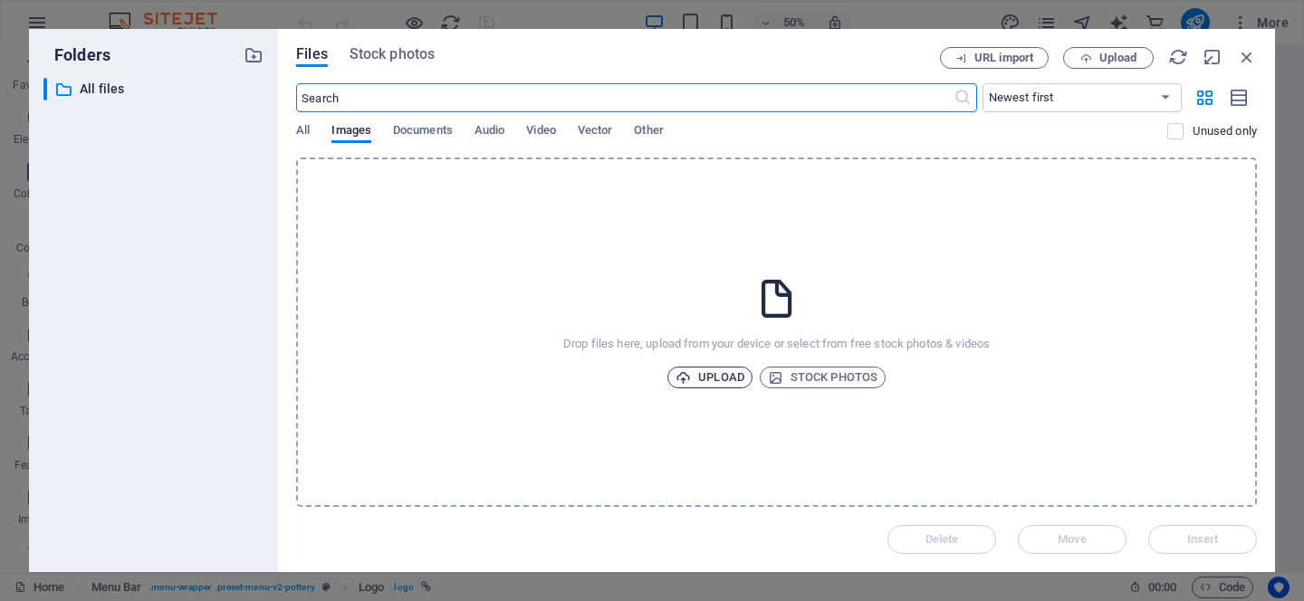
click at [699, 383] on span "Upload" at bounding box center [710, 378] width 69 height 22
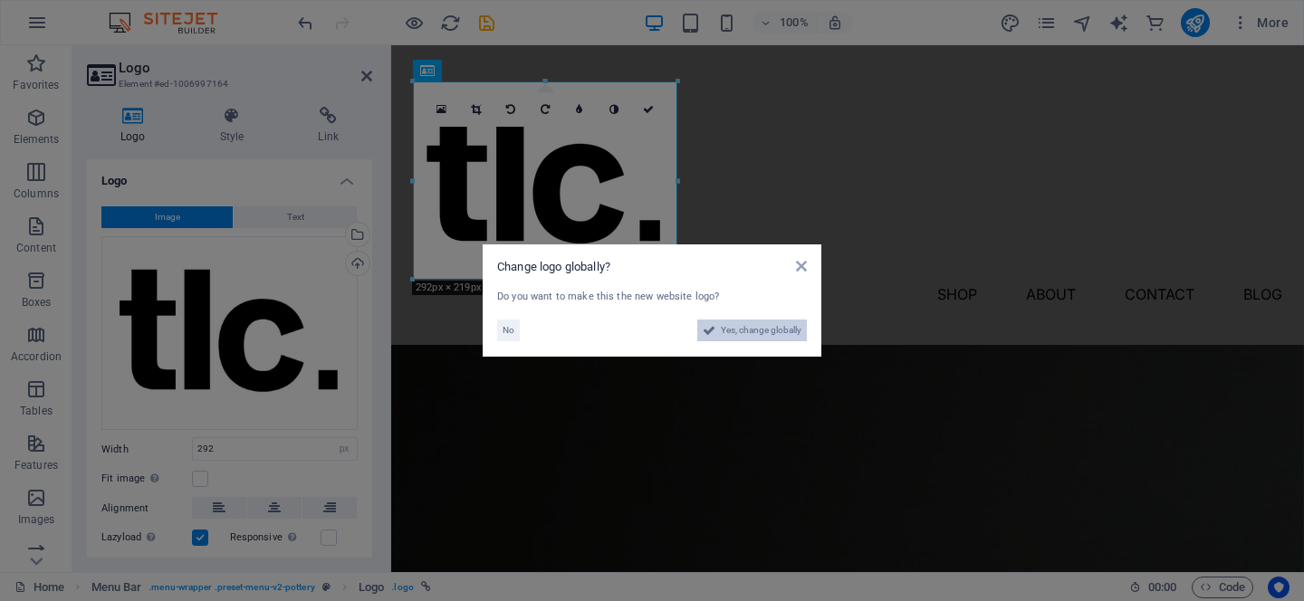
click at [792, 323] on span "Yes, change globally" at bounding box center [761, 331] width 81 height 22
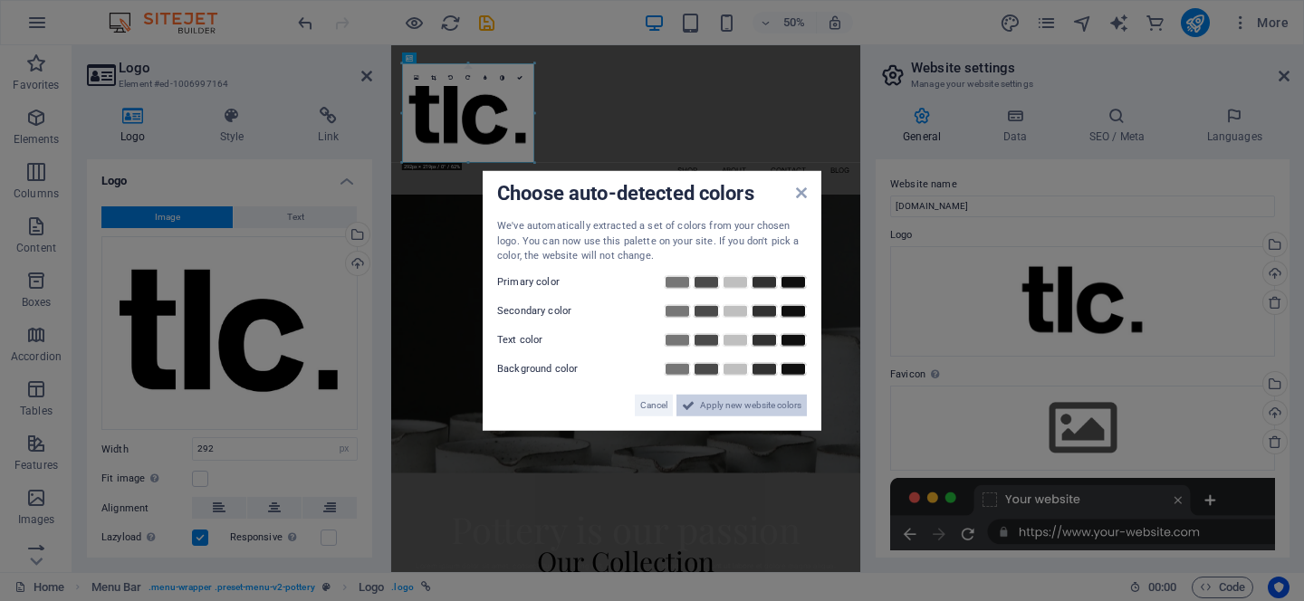
click at [727, 407] on span "Apply new website colors" at bounding box center [750, 405] width 101 height 22
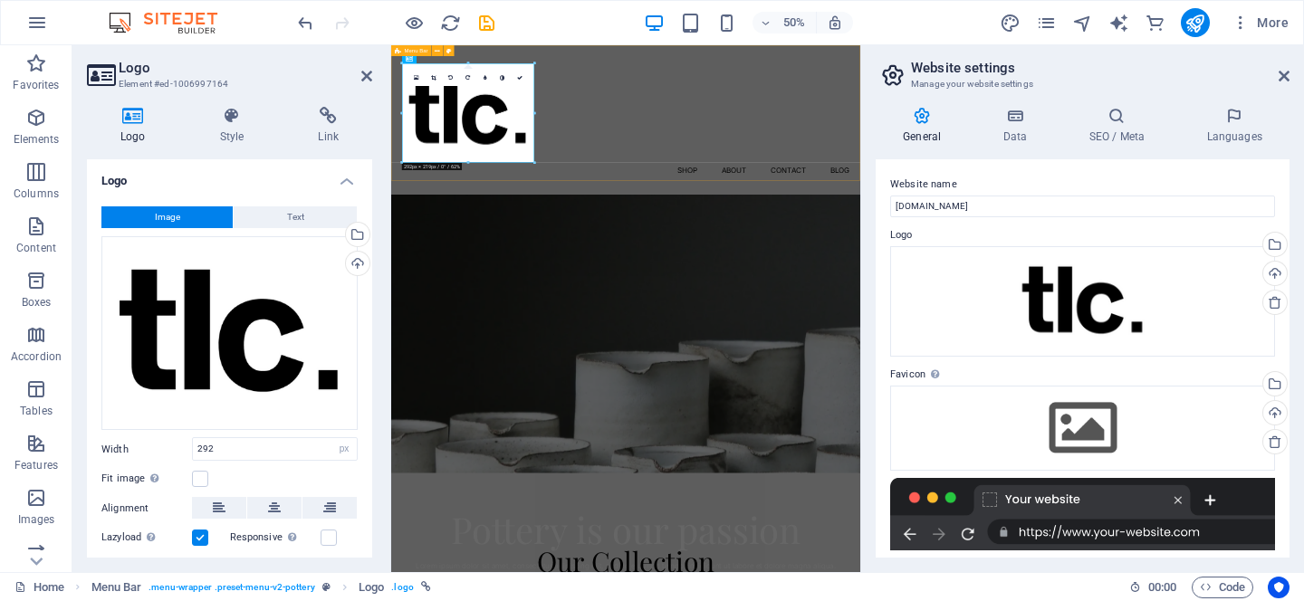
click at [987, 264] on div "Menu Shop About Contact Blog" at bounding box center [860, 195] width 938 height 300
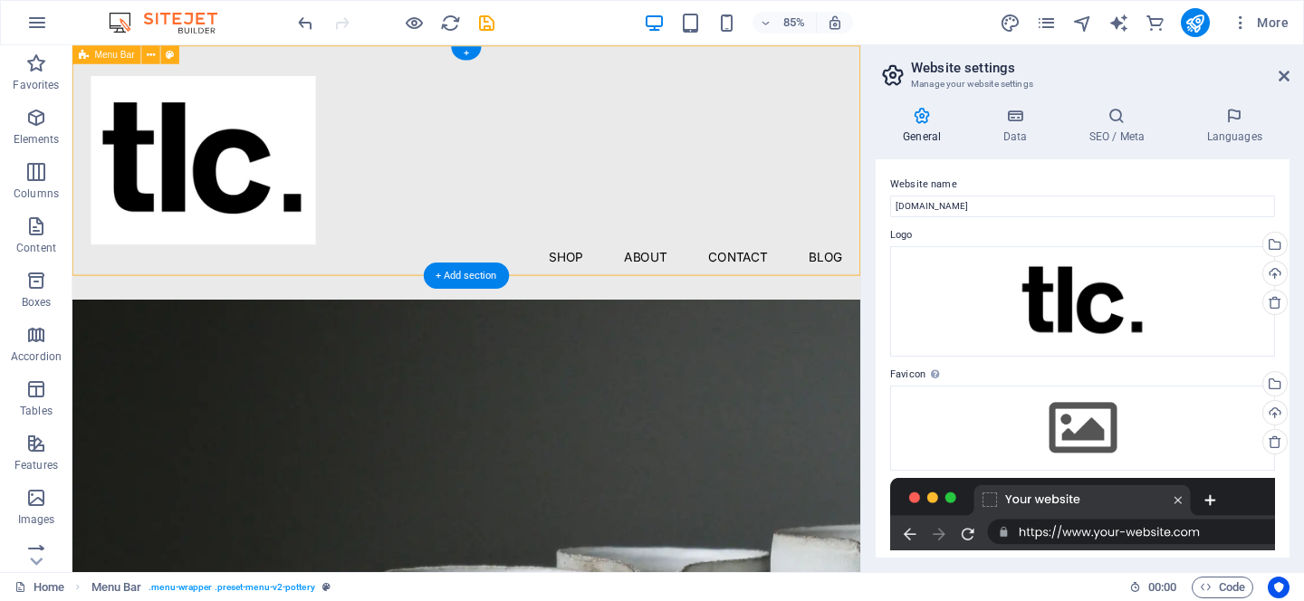
click at [798, 253] on div "Menu Shop About Contact Blog" at bounding box center [535, 195] width 927 height 300
click at [321, 146] on div at bounding box center [536, 181] width 884 height 198
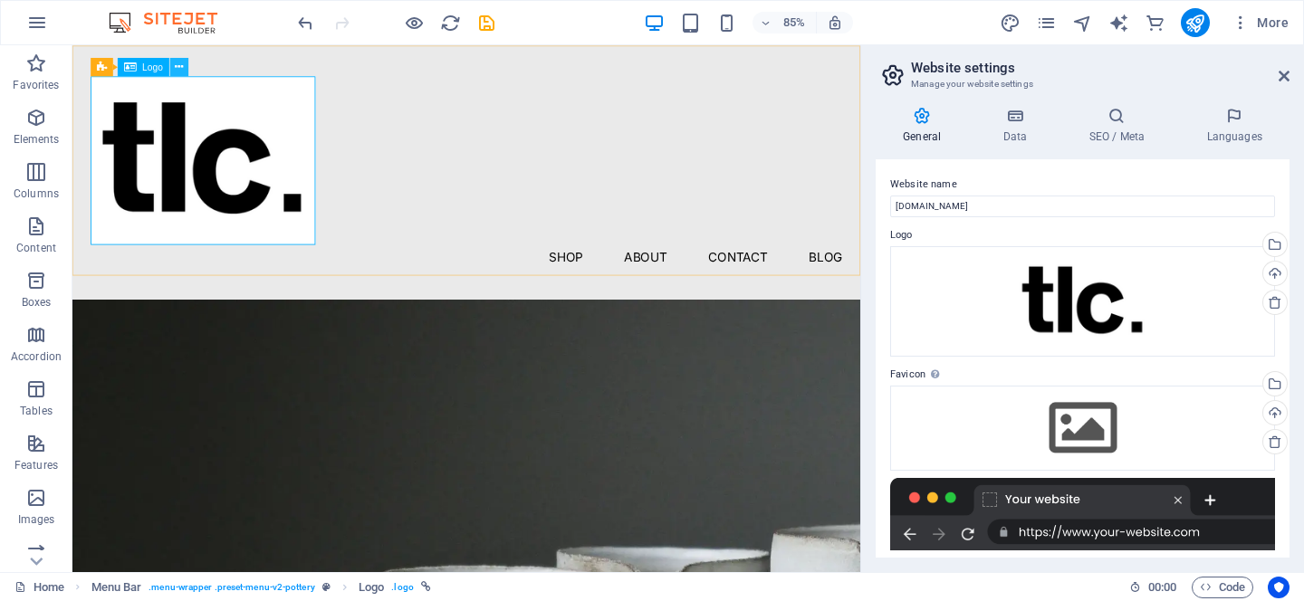
click at [180, 67] on icon at bounding box center [179, 67] width 8 height 16
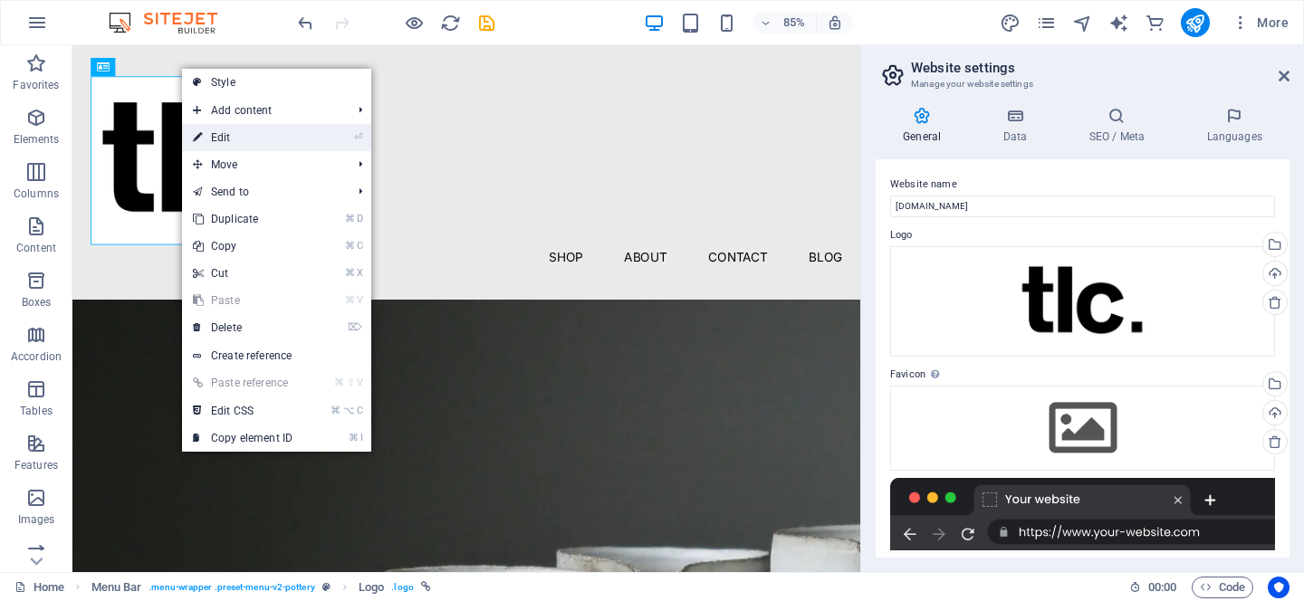
click at [232, 142] on link "⏎ Edit" at bounding box center [242, 137] width 121 height 27
select select "px"
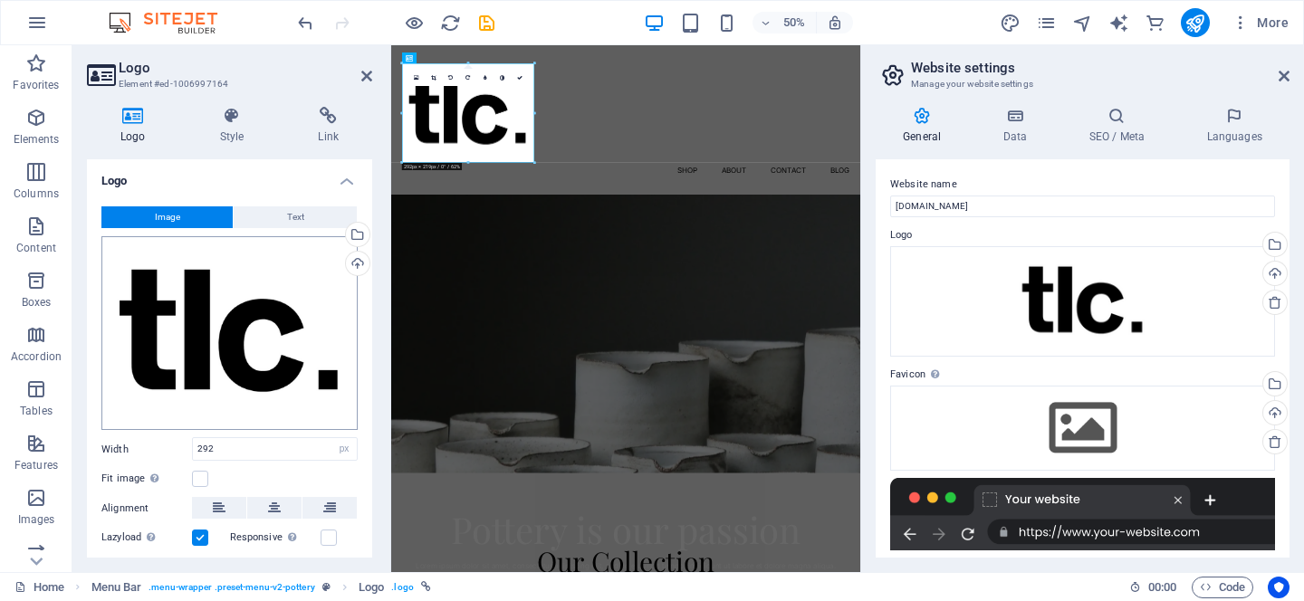
scroll to position [104, 0]
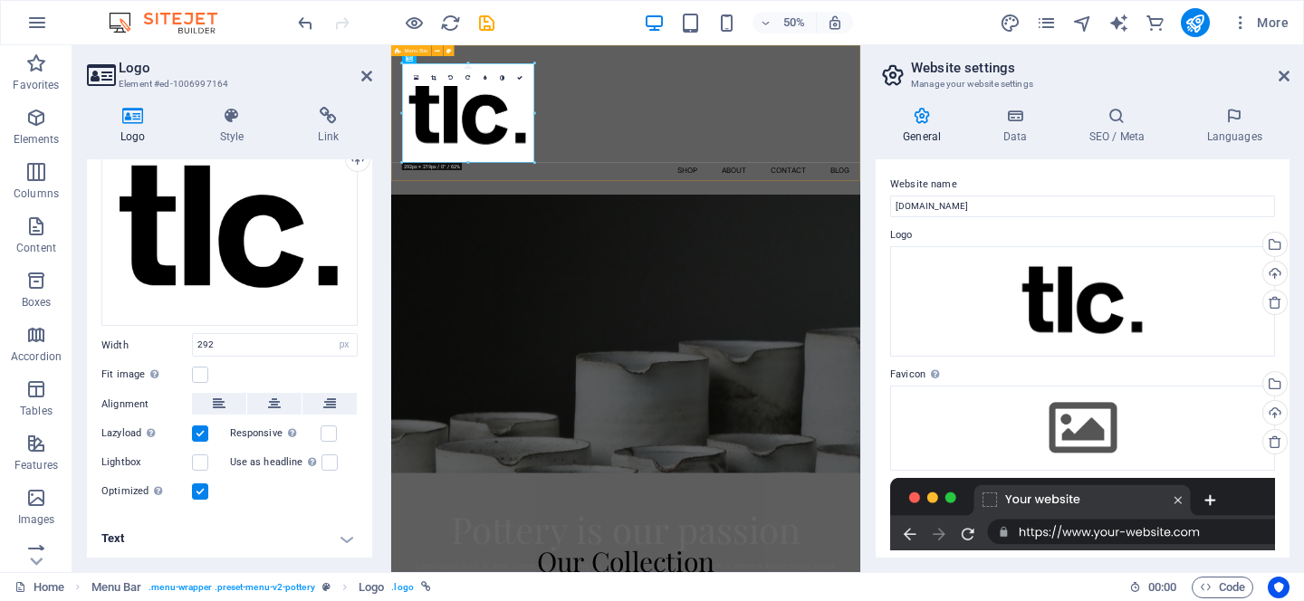
click at [874, 255] on div "Menu Shop About Contact Blog" at bounding box center [860, 195] width 938 height 300
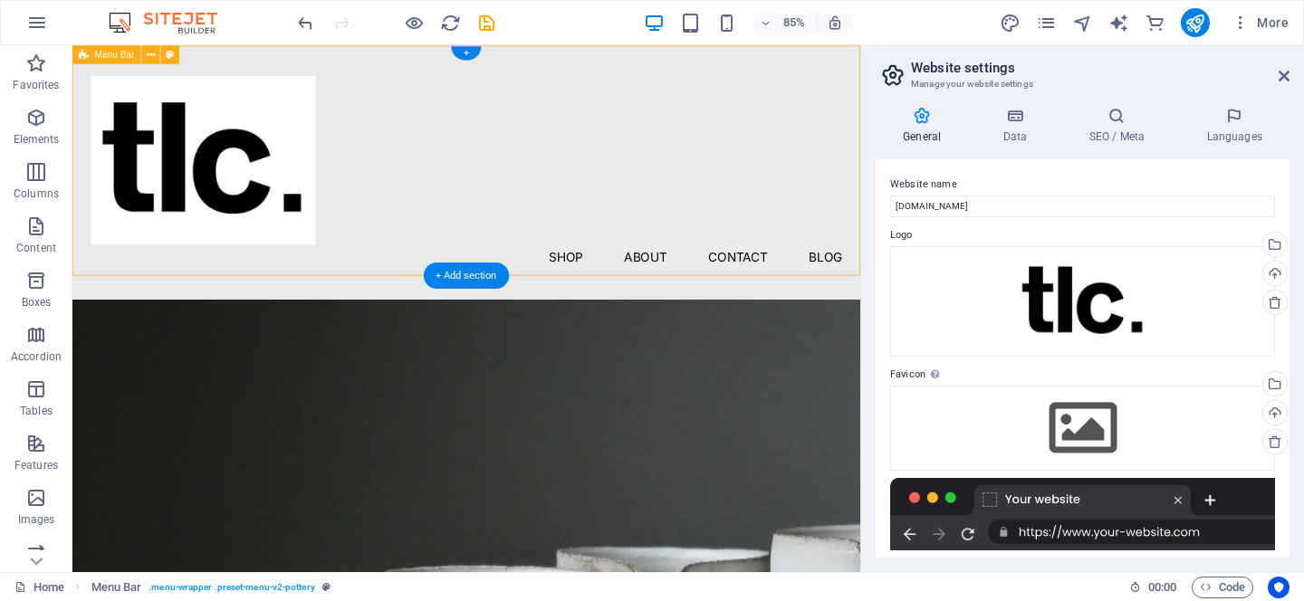
click at [462, 233] on div "Menu Shop About Contact Blog" at bounding box center [535, 195] width 927 height 300
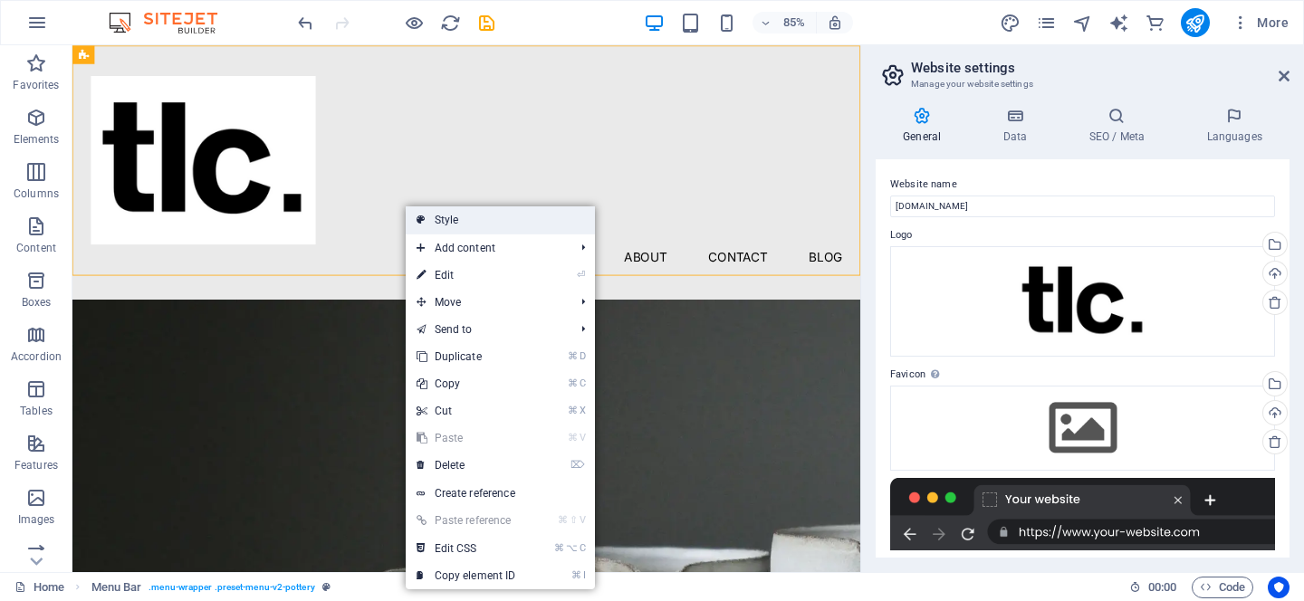
click at [434, 212] on link "Style" at bounding box center [500, 220] width 189 height 27
select select "rem"
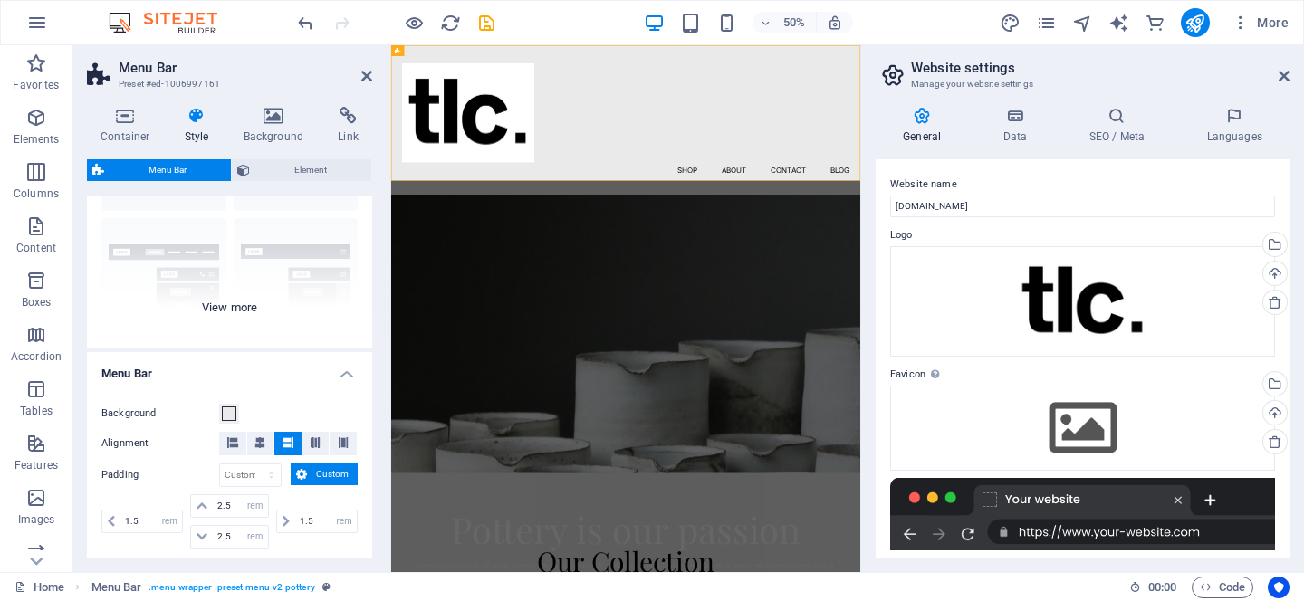
scroll to position [154, 0]
click at [230, 412] on span at bounding box center [229, 412] width 14 height 14
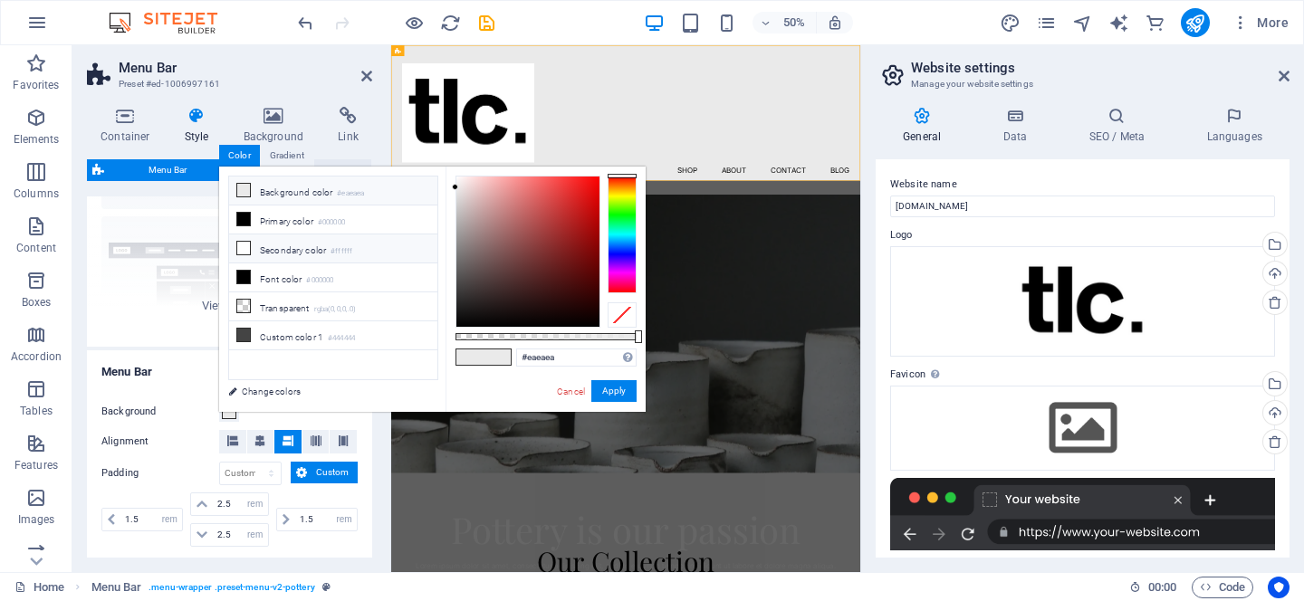
click at [246, 246] on icon at bounding box center [243, 248] width 13 height 13
type input "#ffffff"
click at [626, 401] on button "Apply" at bounding box center [613, 391] width 45 height 22
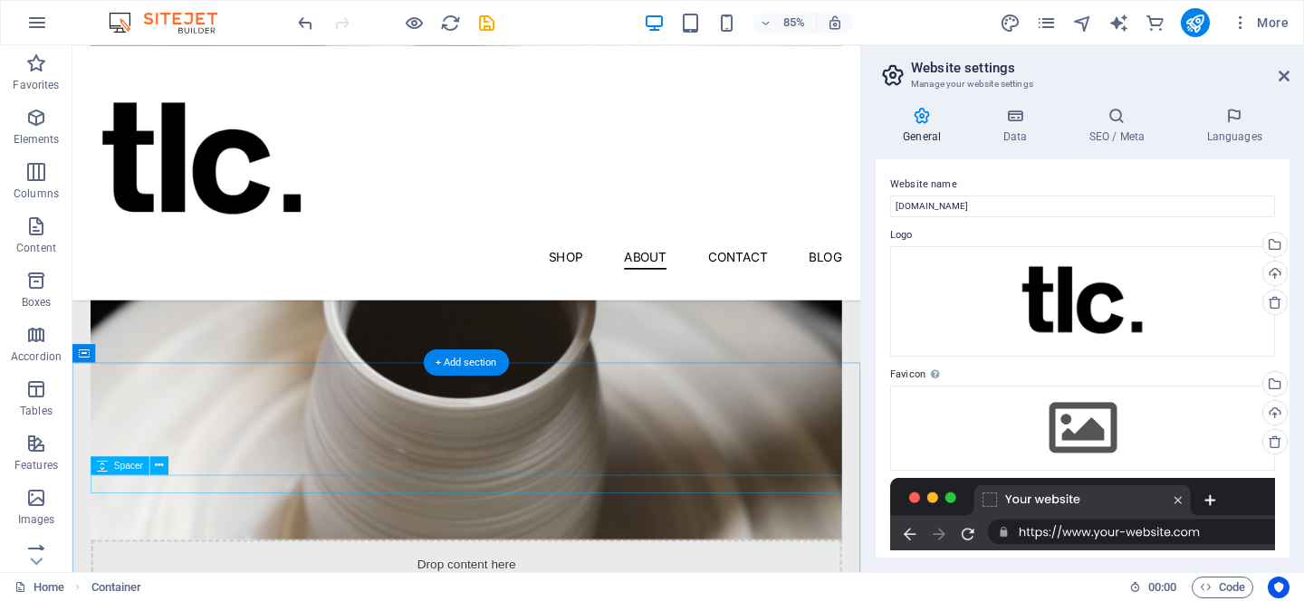
scroll to position [1667, 0]
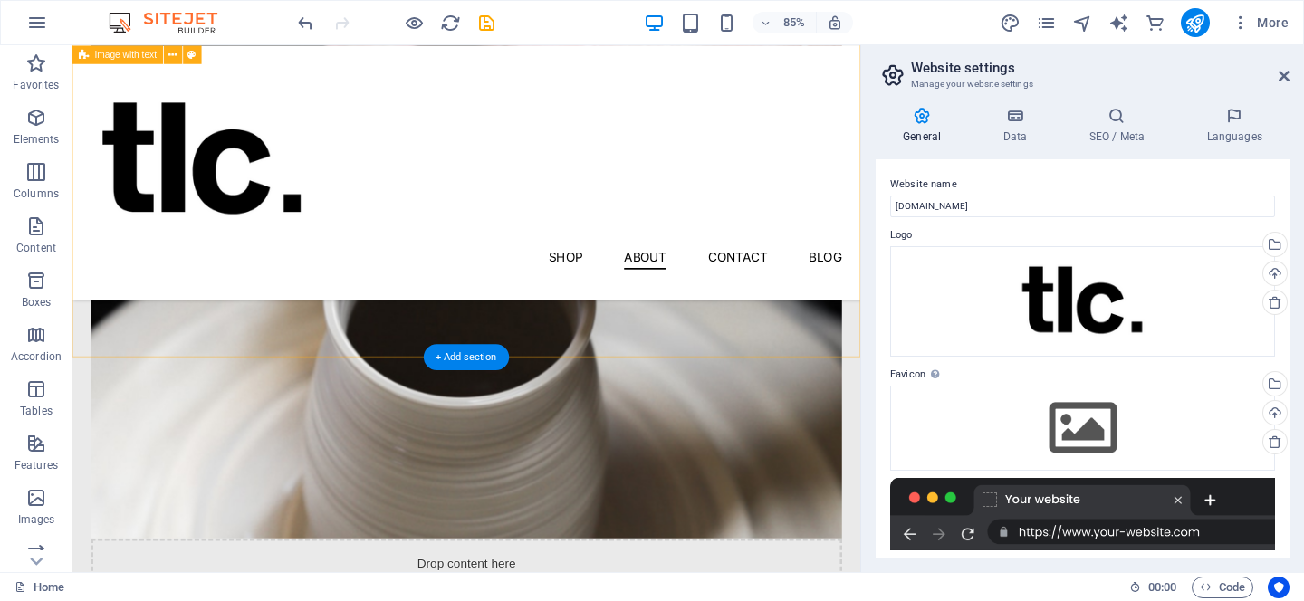
click at [817, 348] on div "Hand crafted since 2014 Lorem ipsum dolor sit amet, consectetur adipiscing elit…" at bounding box center [535, 241] width 927 height 1171
